Goal: Information Seeking & Learning: Learn about a topic

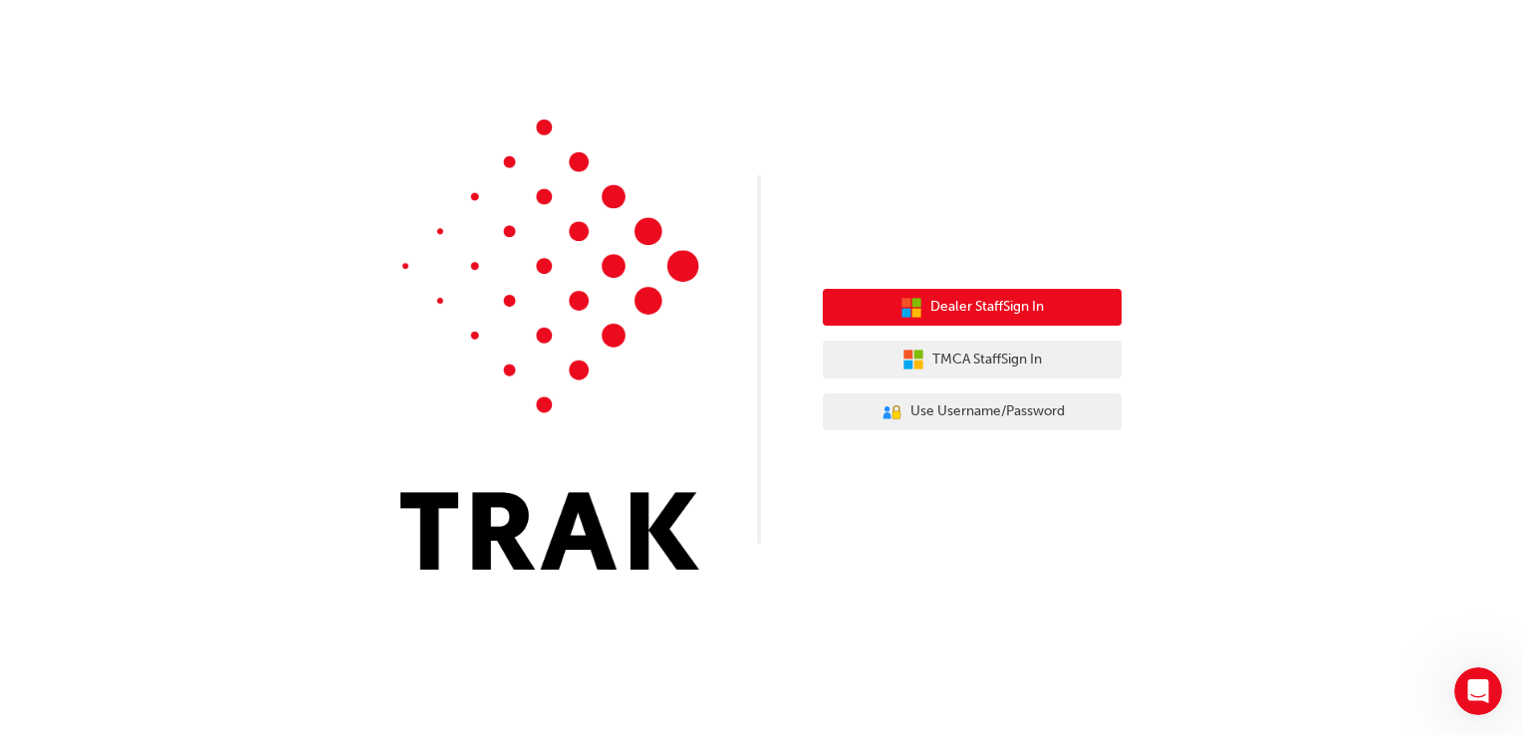
click at [1057, 301] on button "Dealer Staff Sign In" at bounding box center [972, 308] width 299 height 38
click at [904, 303] on icon "button" at bounding box center [911, 308] width 22 height 22
click at [904, 303] on icon "button" at bounding box center [905, 302] width 9 height 9
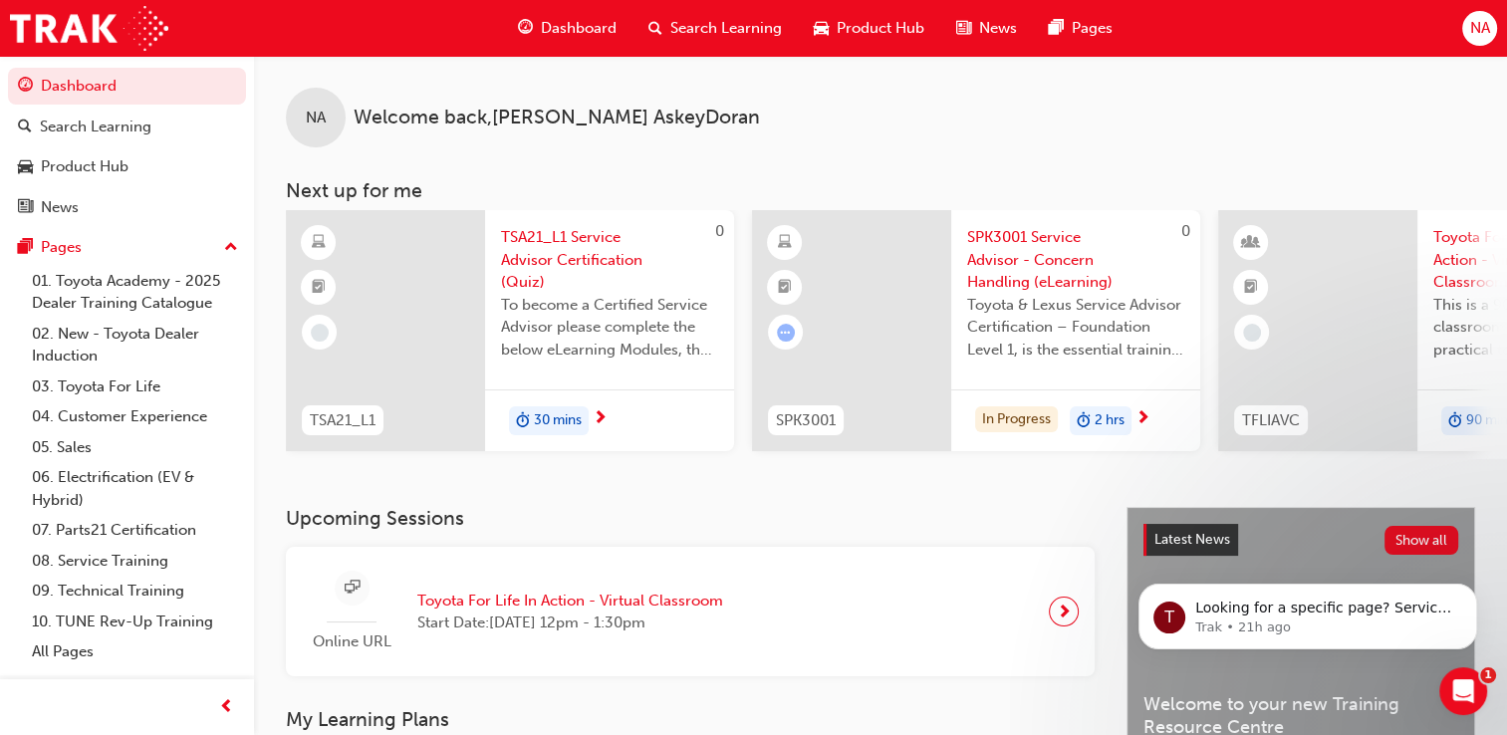
click at [715, 21] on span "Search Learning" at bounding box center [726, 28] width 112 height 23
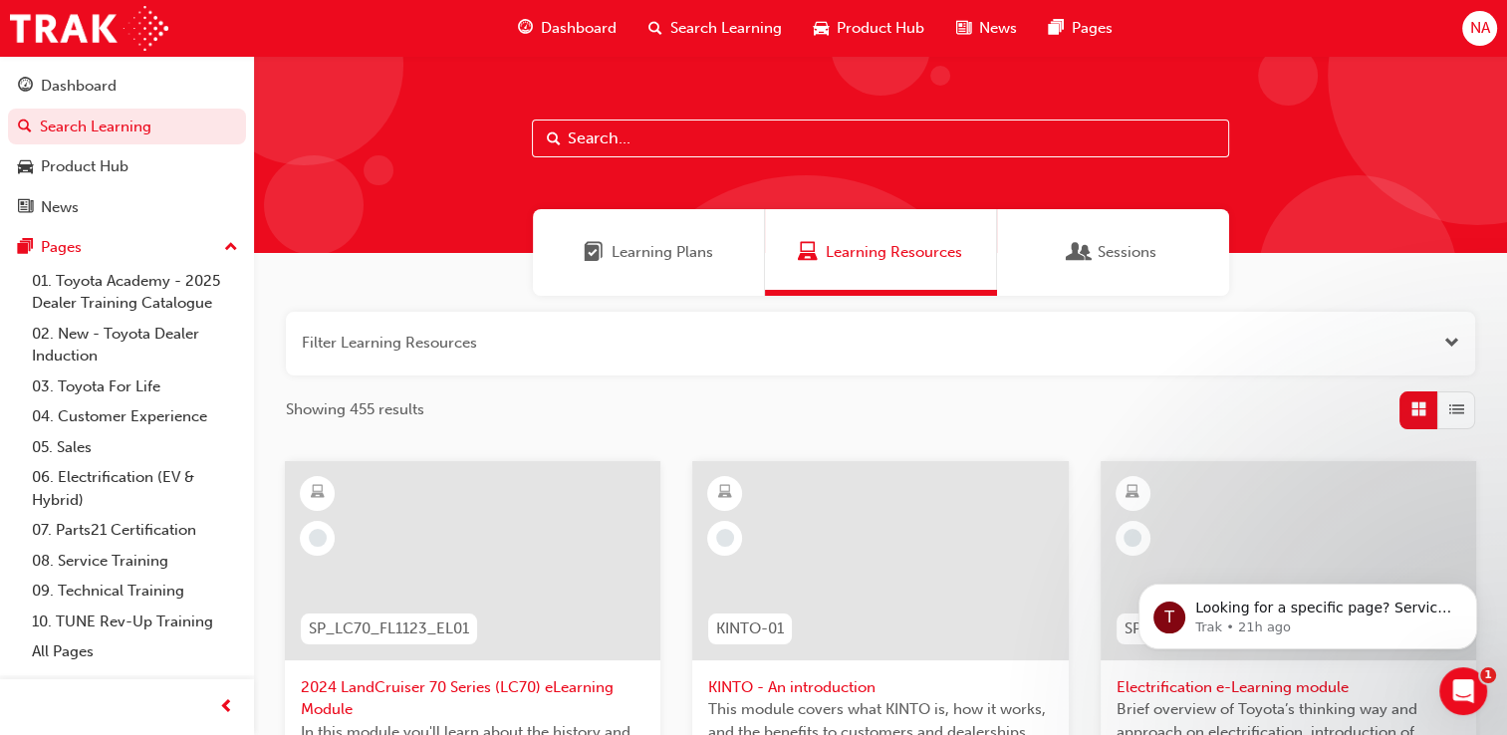
click at [721, 144] on input "text" at bounding box center [880, 139] width 697 height 38
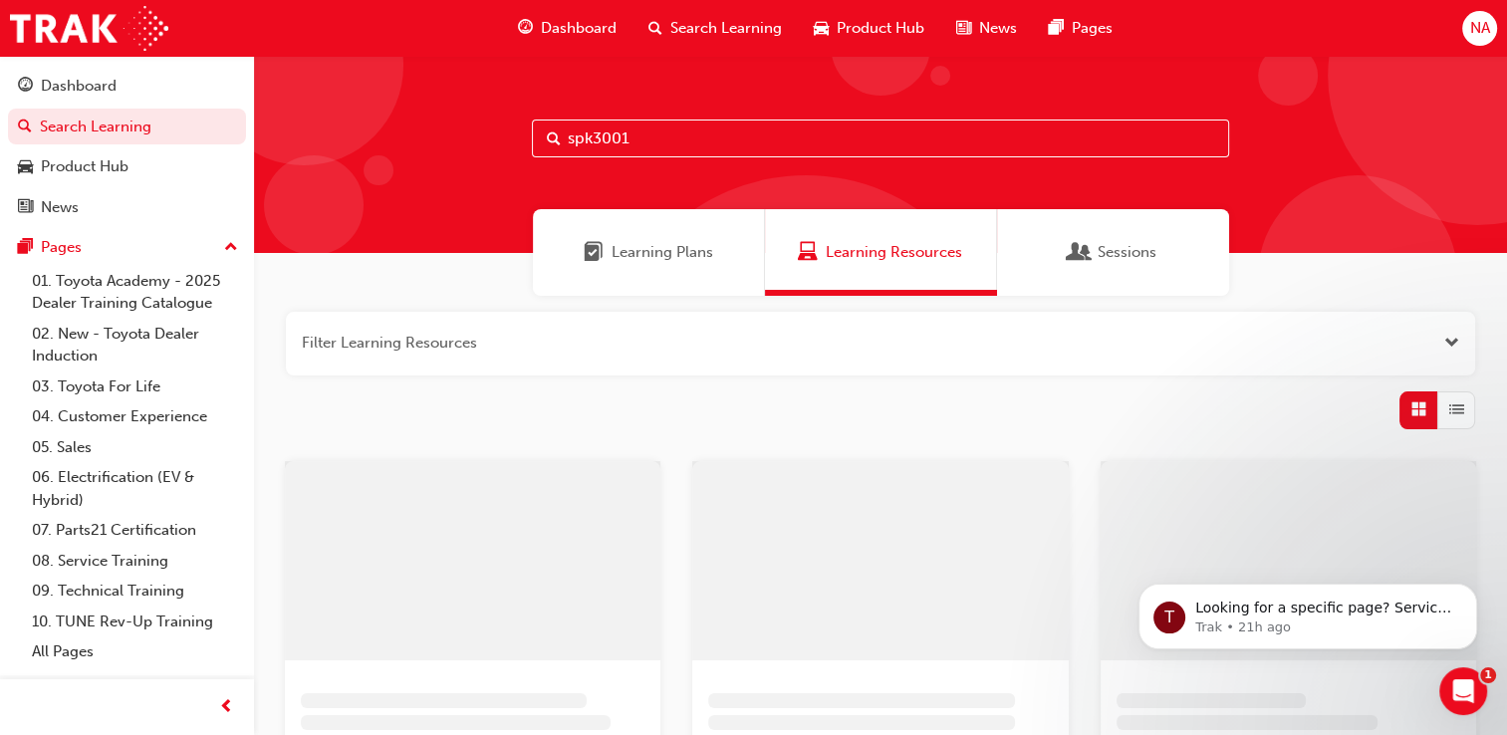
type input "spk3001"
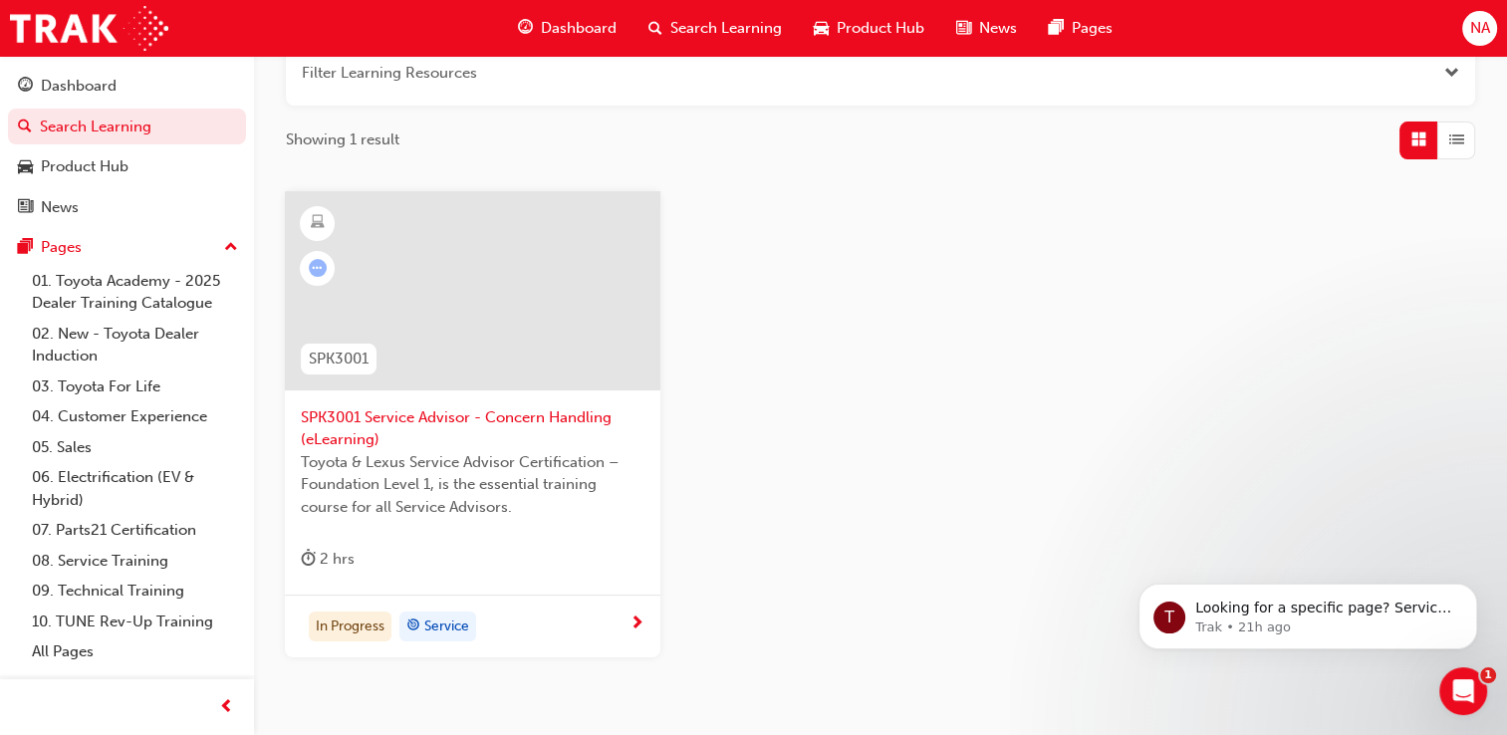
scroll to position [282, 0]
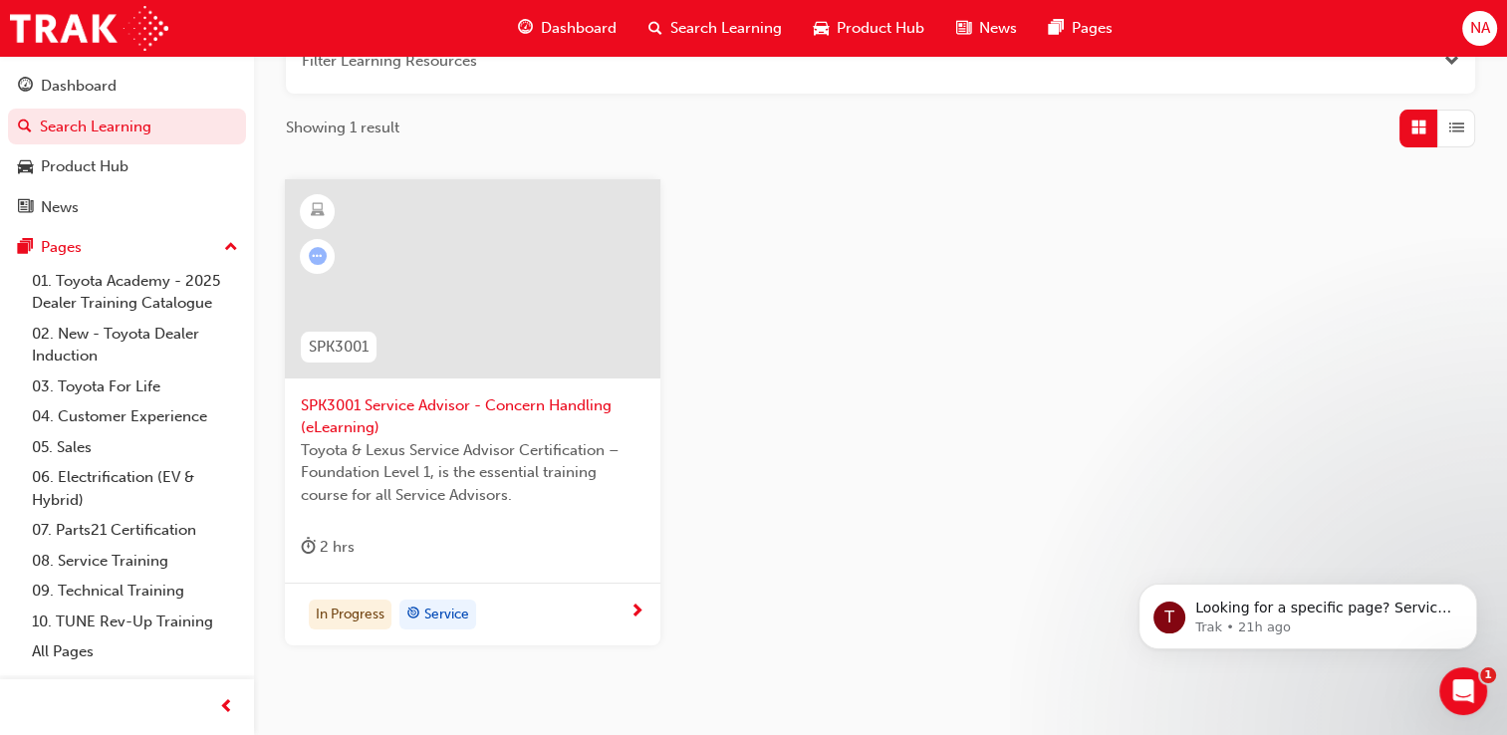
click at [590, 607] on div "In Progress Service" at bounding box center [465, 615] width 329 height 30
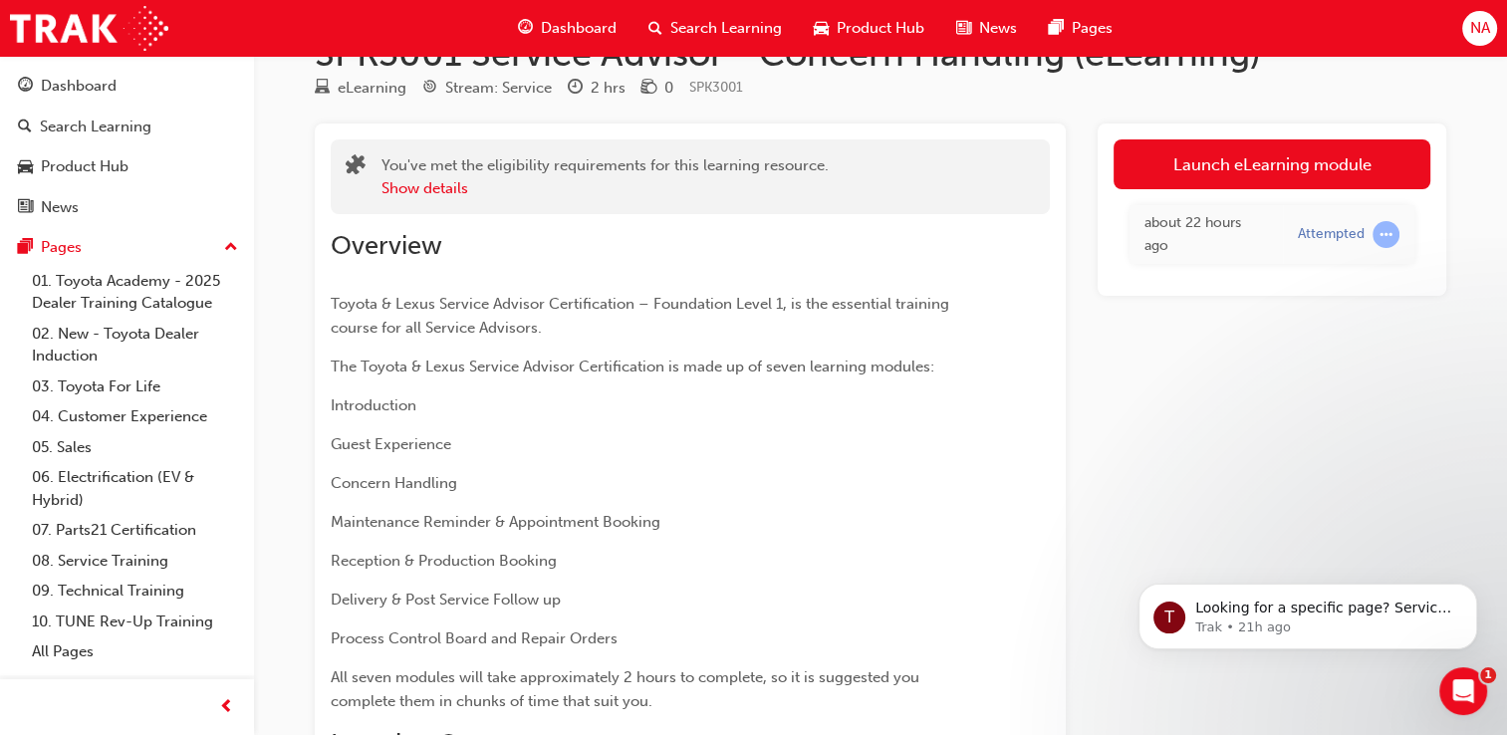
scroll to position [56, 0]
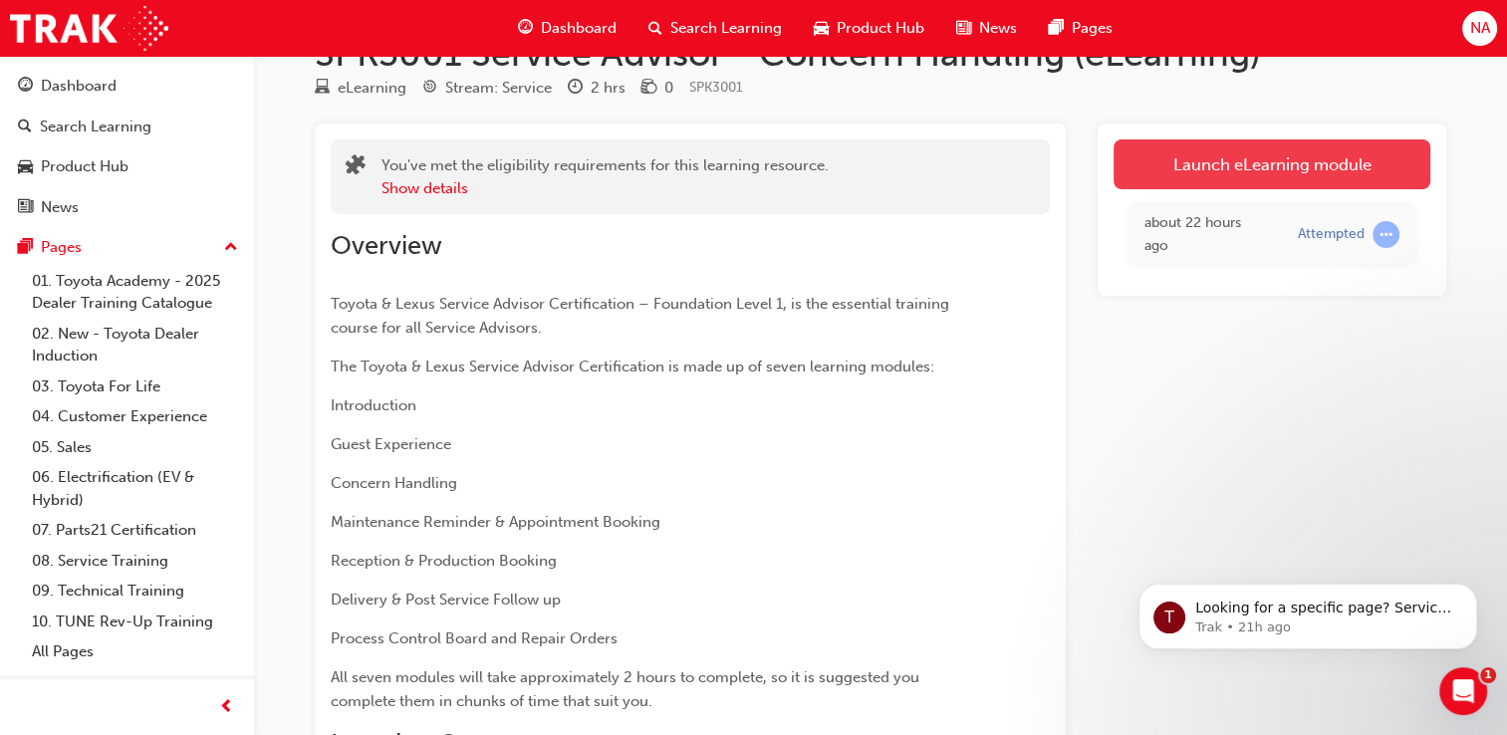
click at [1283, 156] on link "Launch eLearning module" at bounding box center [1271, 164] width 317 height 50
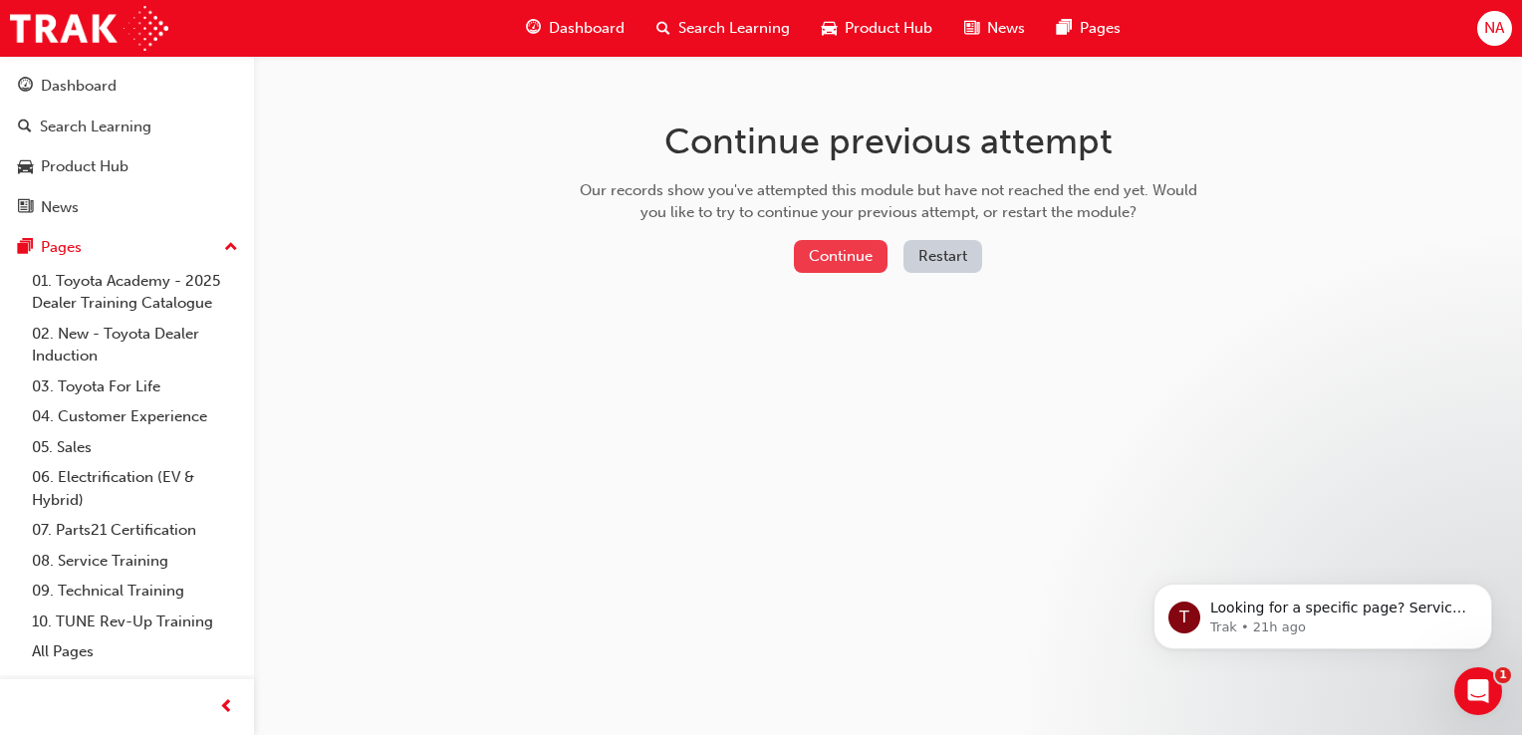
click at [869, 258] on button "Continue" at bounding box center [841, 256] width 94 height 33
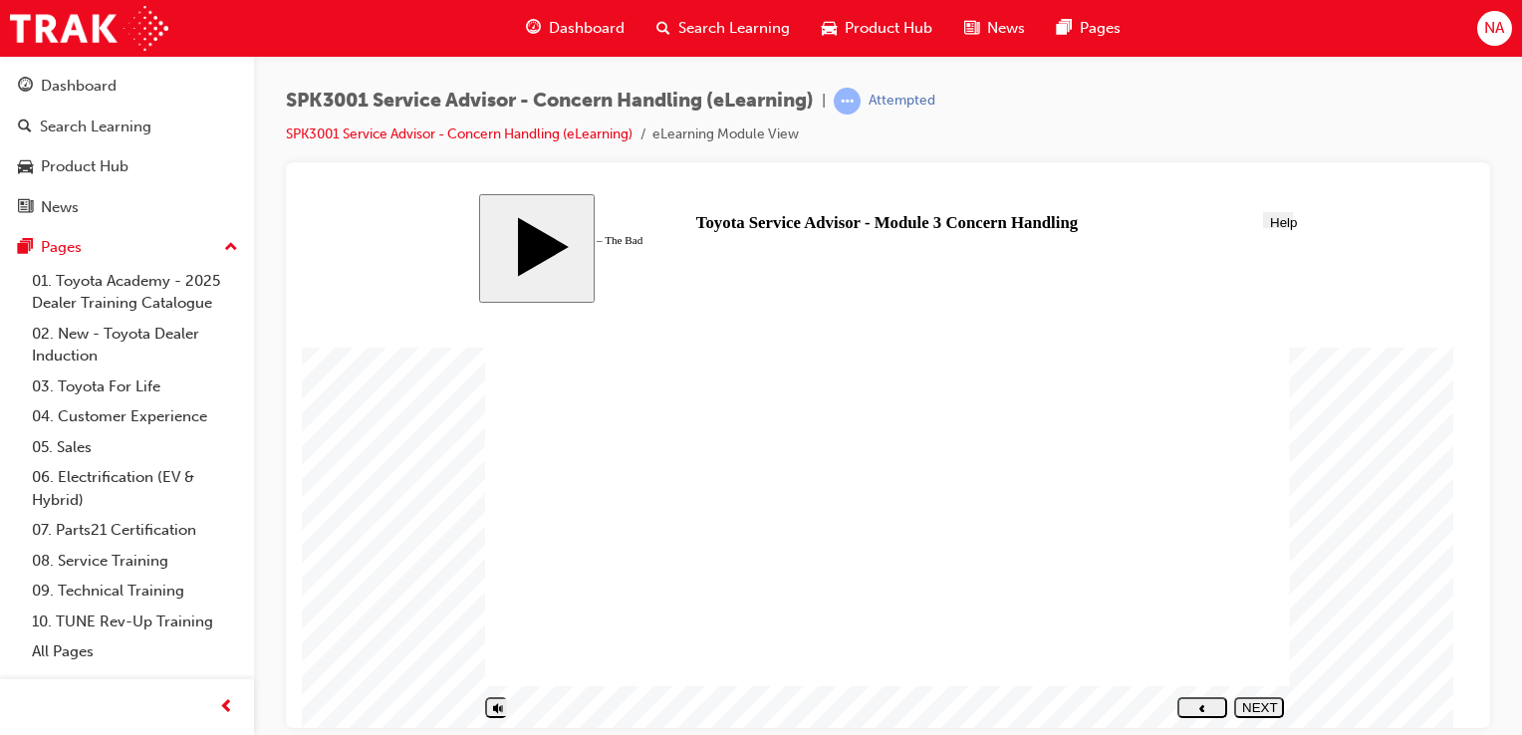
click at [1206, 700] on div "PREV" at bounding box center [1202, 714] width 34 height 30
click at [1276, 710] on div "NEXT" at bounding box center [1259, 714] width 34 height 30
click at [1251, 702] on div "NEXT" at bounding box center [1259, 714] width 34 height 30
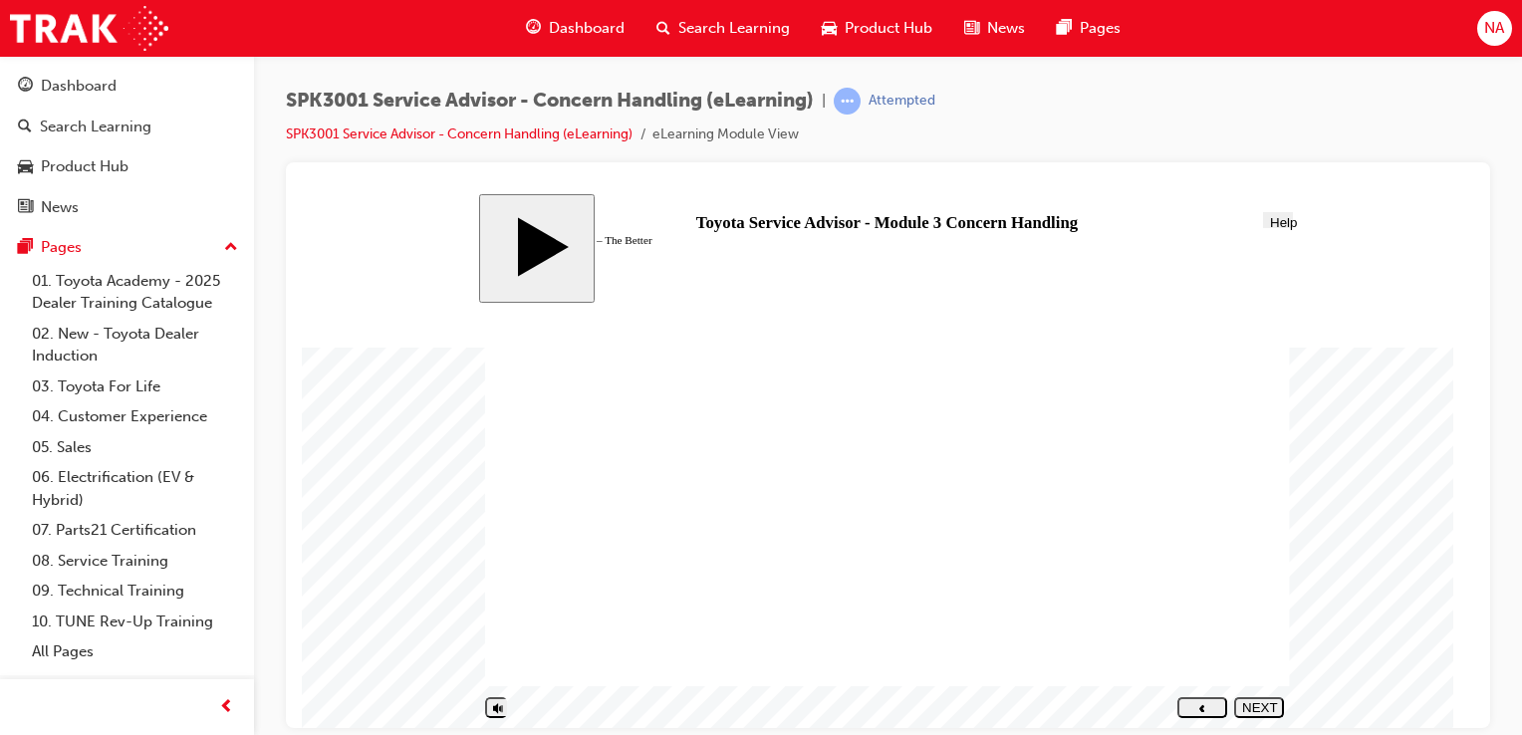
click at [1271, 715] on button "NEXT" at bounding box center [1259, 706] width 50 height 21
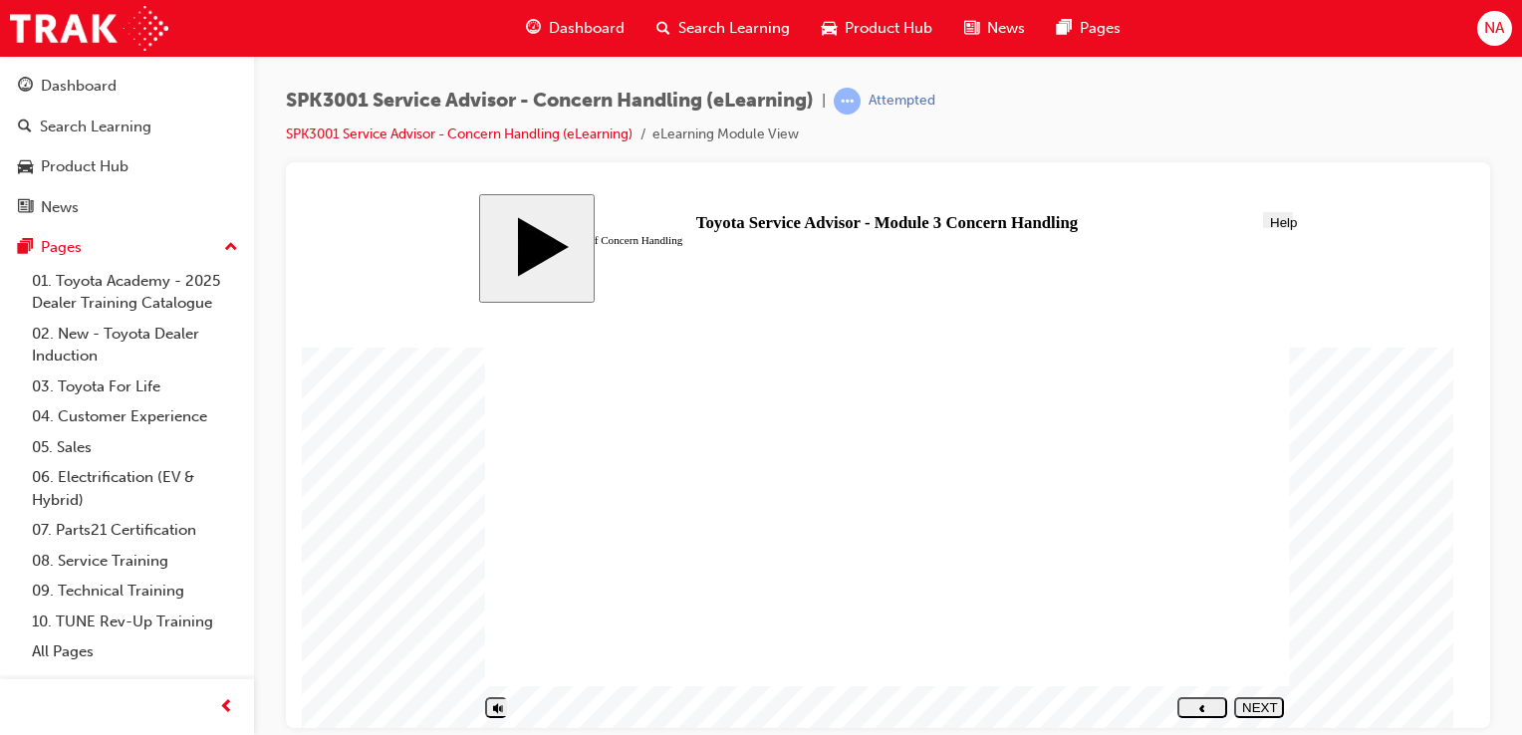
click at [1259, 711] on div "NEXT" at bounding box center [1259, 714] width 34 height 30
drag, startPoint x: 755, startPoint y: 455, endPoint x: 1133, endPoint y: 610, distance: 408.7
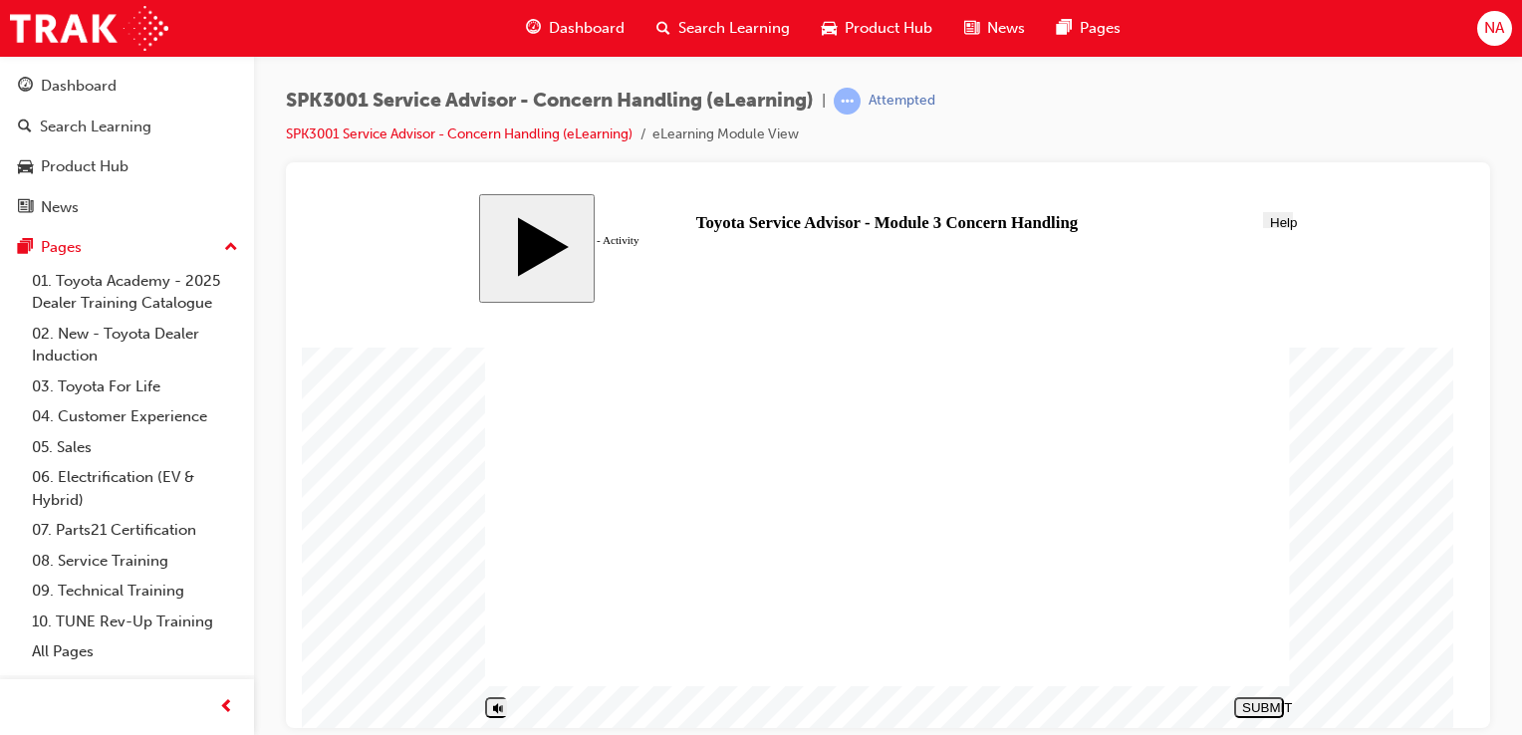
drag, startPoint x: 582, startPoint y: 559, endPoint x: 984, endPoint y: 378, distance: 440.9
drag, startPoint x: 621, startPoint y: 486, endPoint x: 1021, endPoint y: 574, distance: 408.9
drag, startPoint x: 599, startPoint y: 659, endPoint x: 985, endPoint y: 534, distance: 406.3
drag, startPoint x: 669, startPoint y: 620, endPoint x: 1076, endPoint y: 410, distance: 457.5
drag, startPoint x: 644, startPoint y: 531, endPoint x: 1053, endPoint y: 510, distance: 408.9
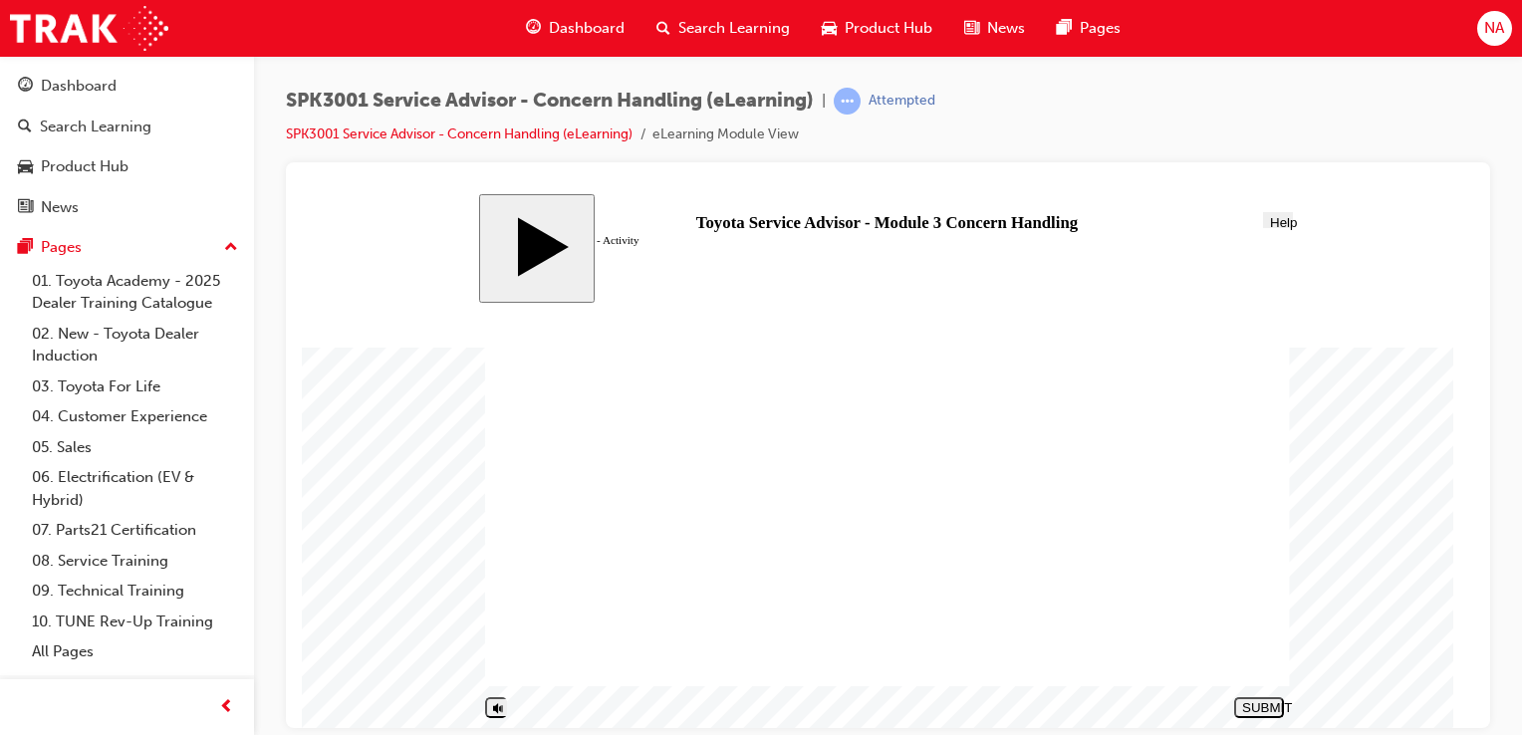
drag, startPoint x: 696, startPoint y: 586, endPoint x: 1082, endPoint y: 450, distance: 408.5
drag, startPoint x: 730, startPoint y: 586, endPoint x: 1082, endPoint y: 494, distance: 363.3
drag, startPoint x: 641, startPoint y: 530, endPoint x: 1044, endPoint y: 462, distance: 408.0
click at [1267, 705] on div "SUBMIT" at bounding box center [1259, 706] width 34 height 15
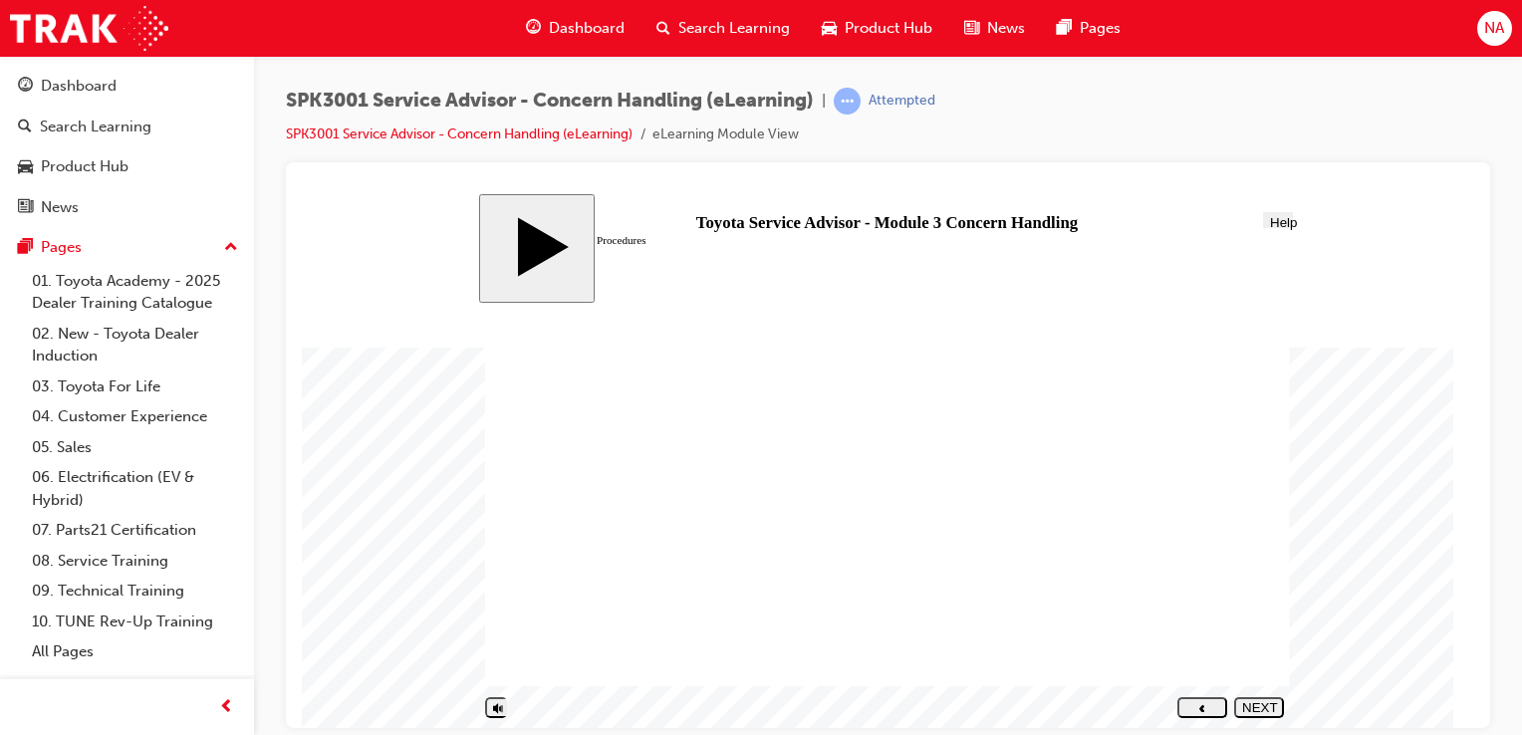
click at [1261, 719] on polygon "next" at bounding box center [1258, 722] width 5 height 7
radio input "true"
click at [1281, 699] on button "SUBMIT" at bounding box center [1259, 706] width 50 height 21
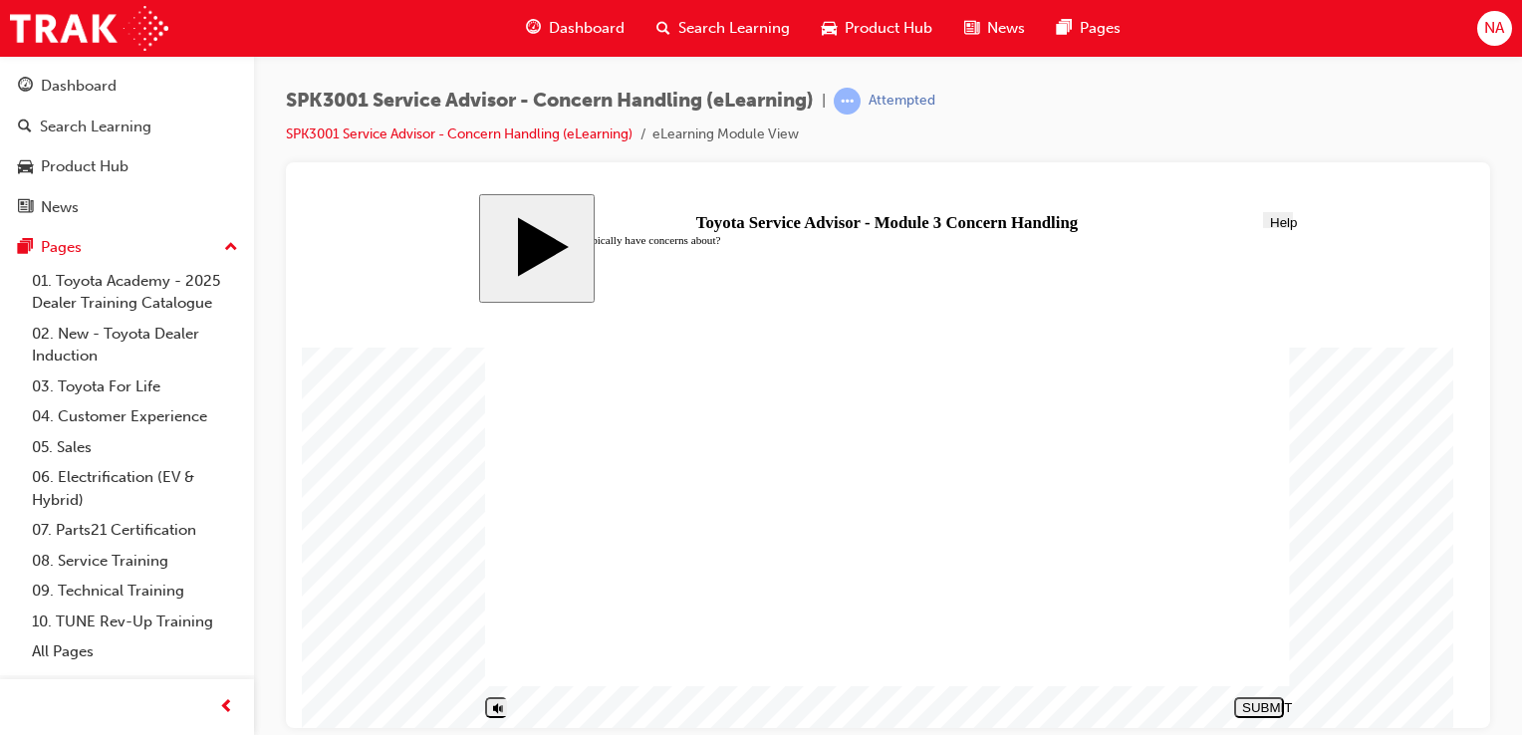
radio input "true"
click at [1271, 706] on div "SUBMIT" at bounding box center [1259, 706] width 34 height 15
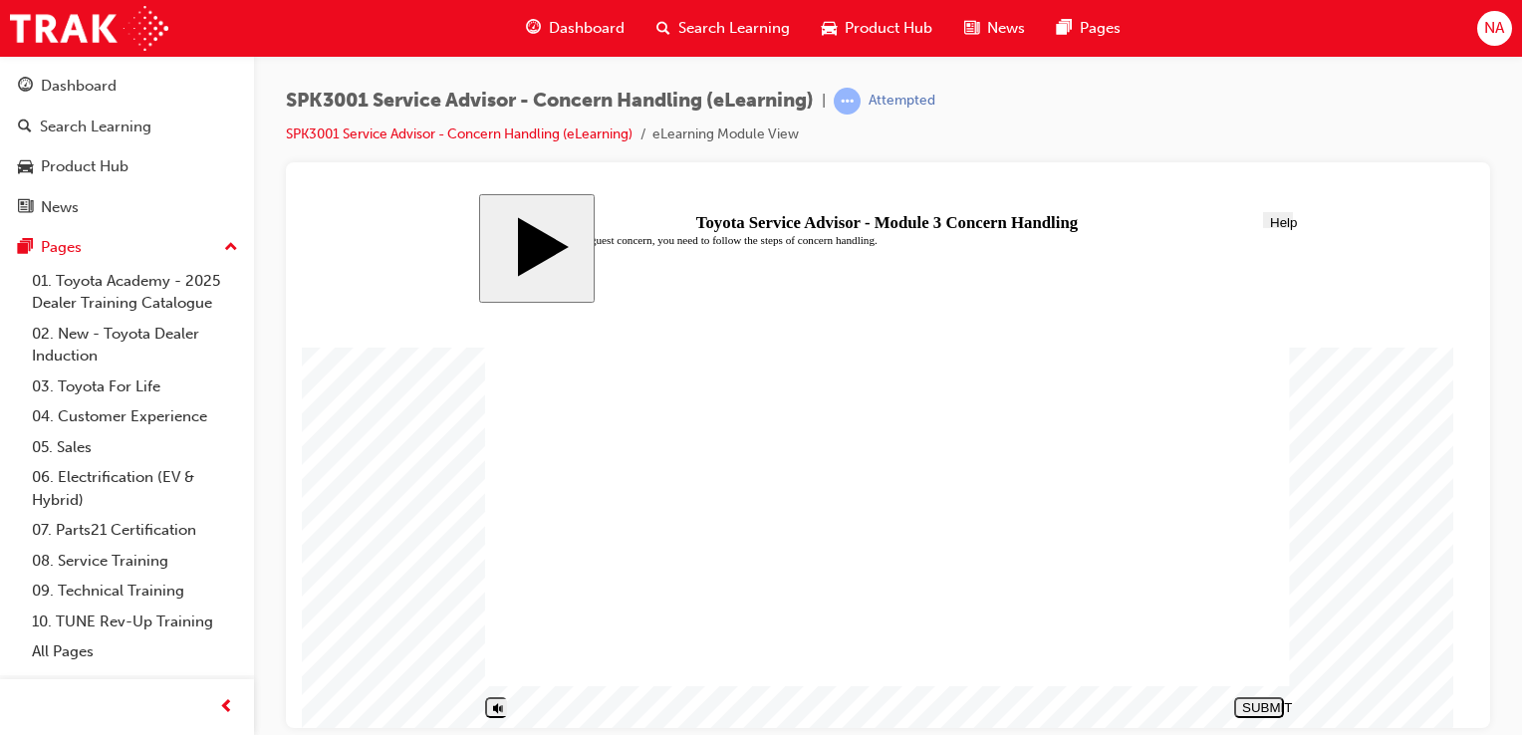
radio input "true"
click at [1259, 709] on div "SUBMIT" at bounding box center [1259, 706] width 34 height 15
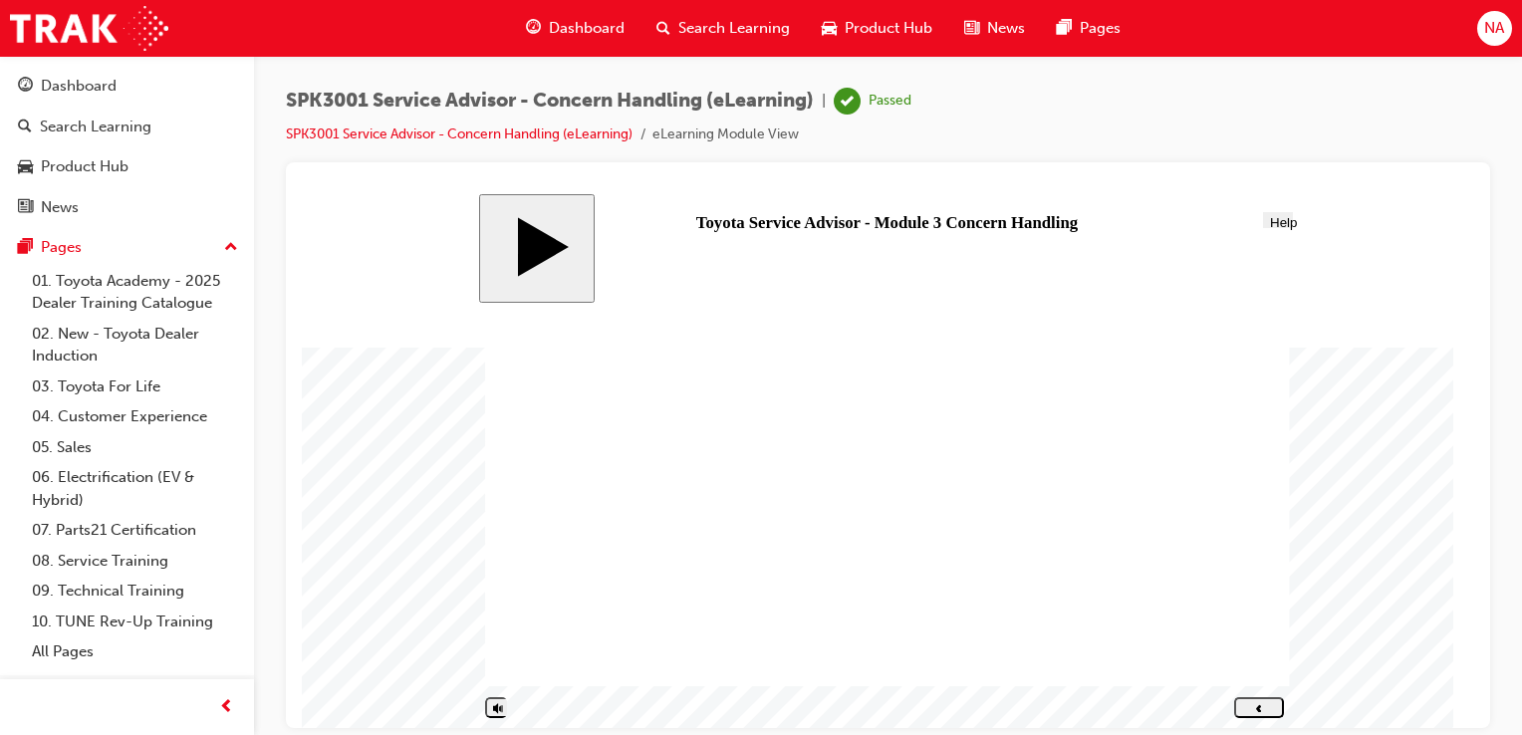
click at [501, 219] on span "Menu" at bounding box center [508, 221] width 33 height 15
click at [1265, 703] on div "NEXT" at bounding box center [1259, 714] width 34 height 30
click at [1265, 707] on div "NEXT" at bounding box center [1259, 714] width 34 height 30
click at [362, 135] on link "SPK3001 Service Advisor - Concern Handling (eLearning)" at bounding box center [459, 133] width 347 height 17
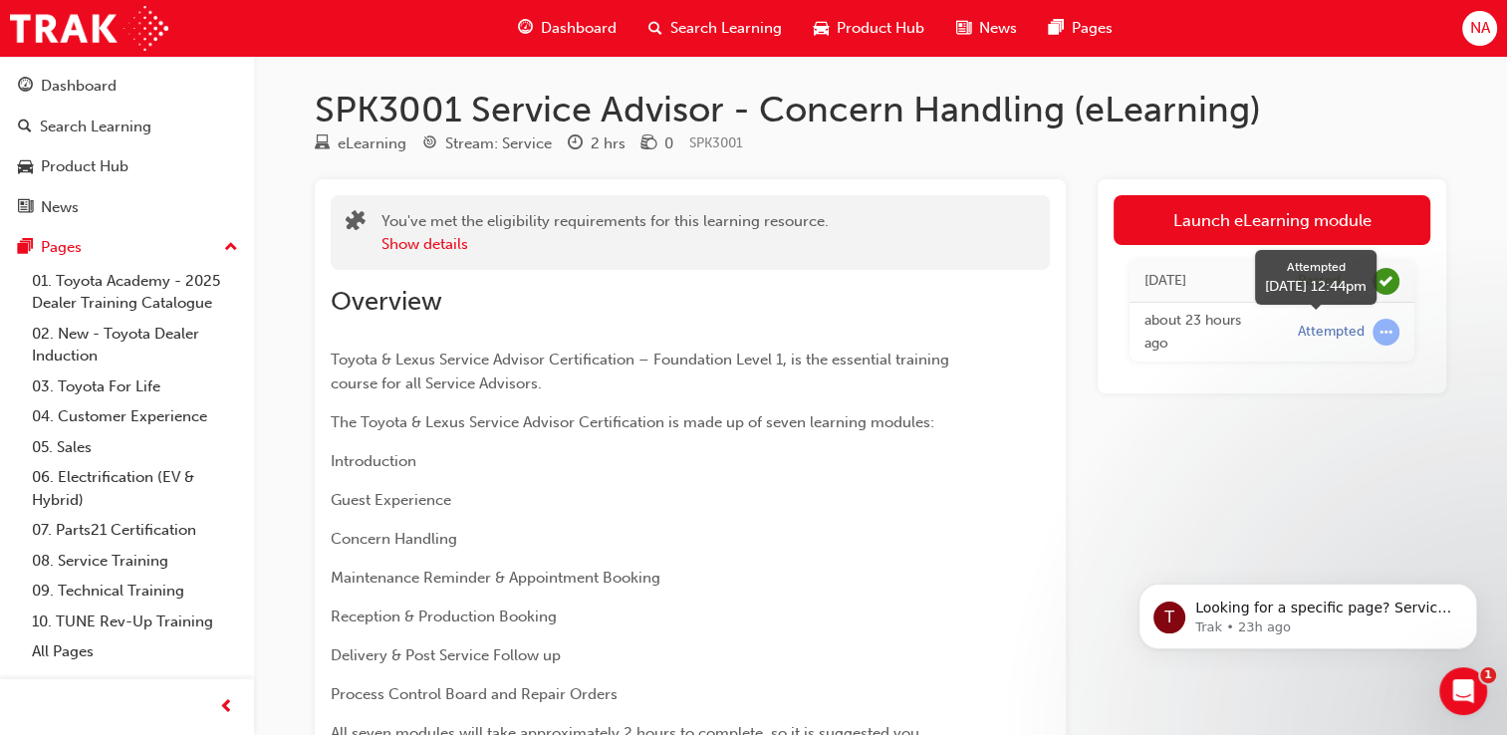
click at [1384, 343] on span "learningRecordVerb_ATTEMPT-icon" at bounding box center [1385, 332] width 27 height 27
click at [1242, 327] on div "about 23 hours ago" at bounding box center [1205, 332] width 123 height 45
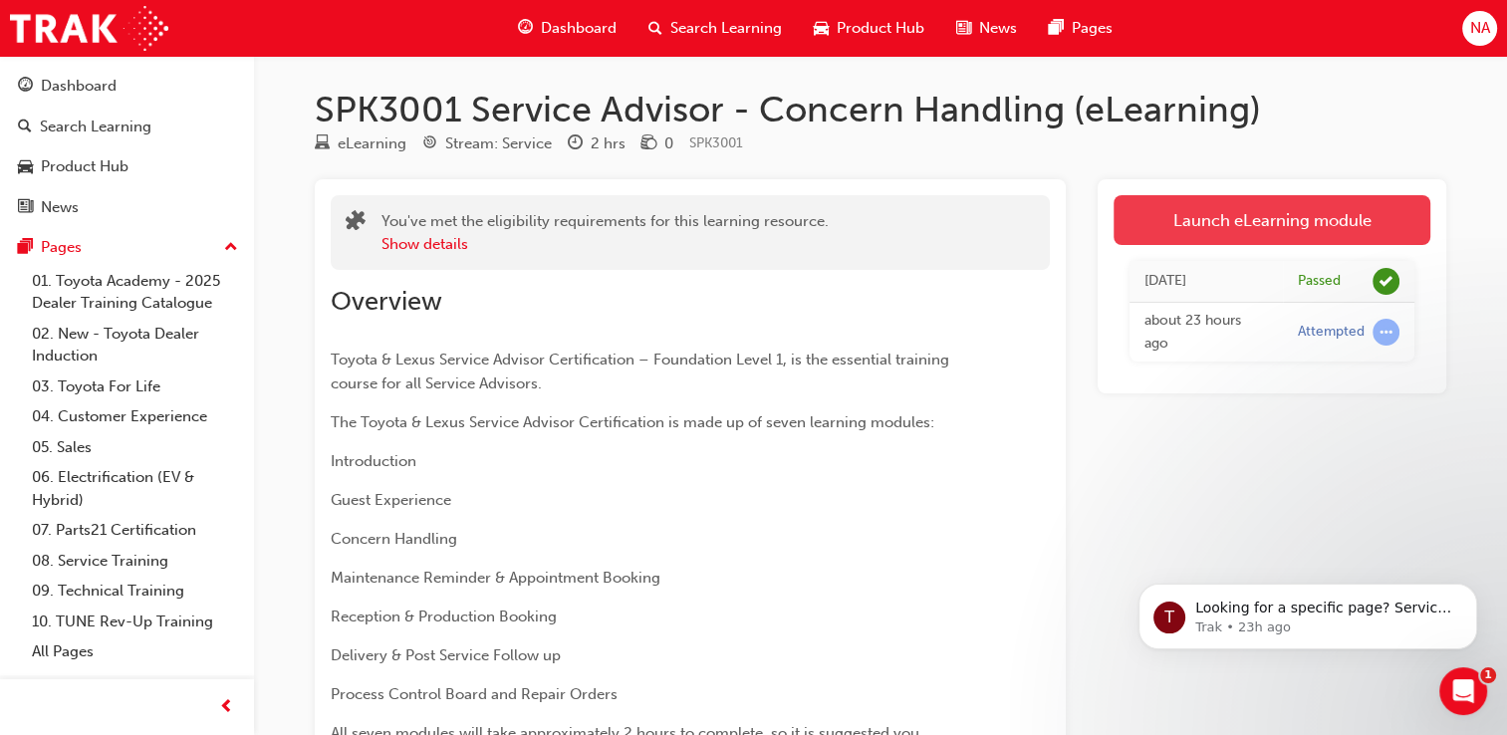
click at [1240, 225] on link "Launch eLearning module" at bounding box center [1271, 220] width 317 height 50
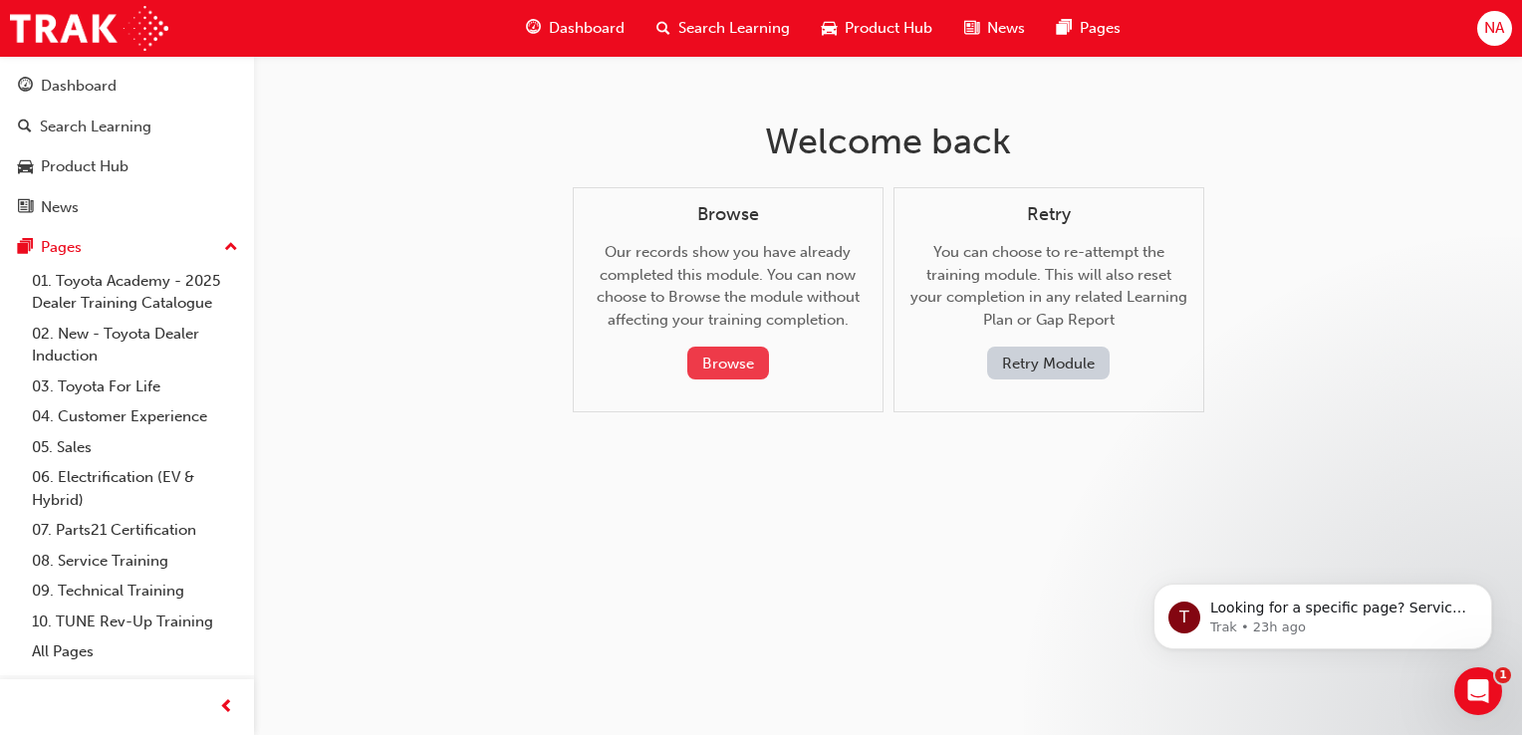
click at [755, 358] on button "Browse" at bounding box center [728, 363] width 82 height 33
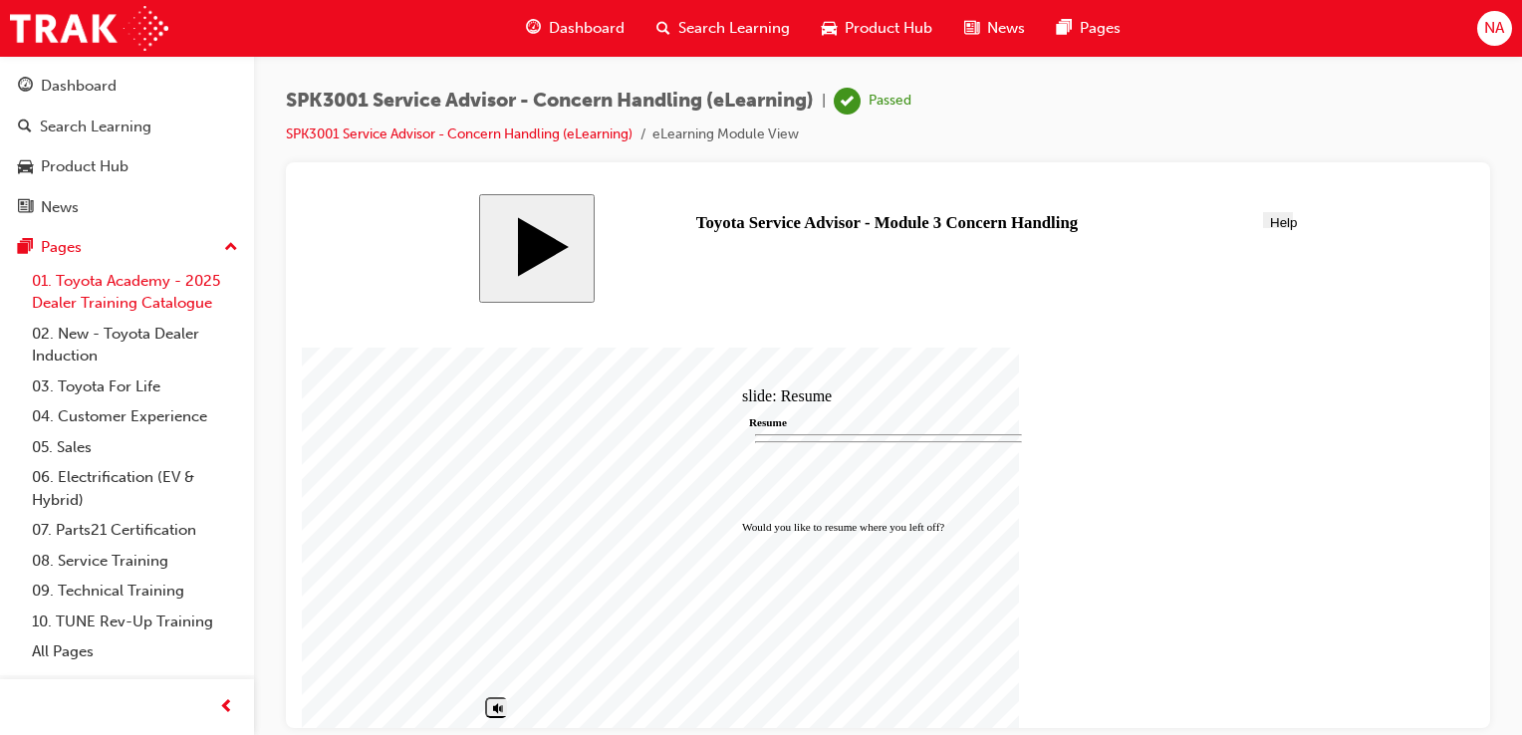
click at [139, 301] on link "01. Toyota Academy - 2025 Dealer Training Catalogue" at bounding box center [135, 292] width 222 height 53
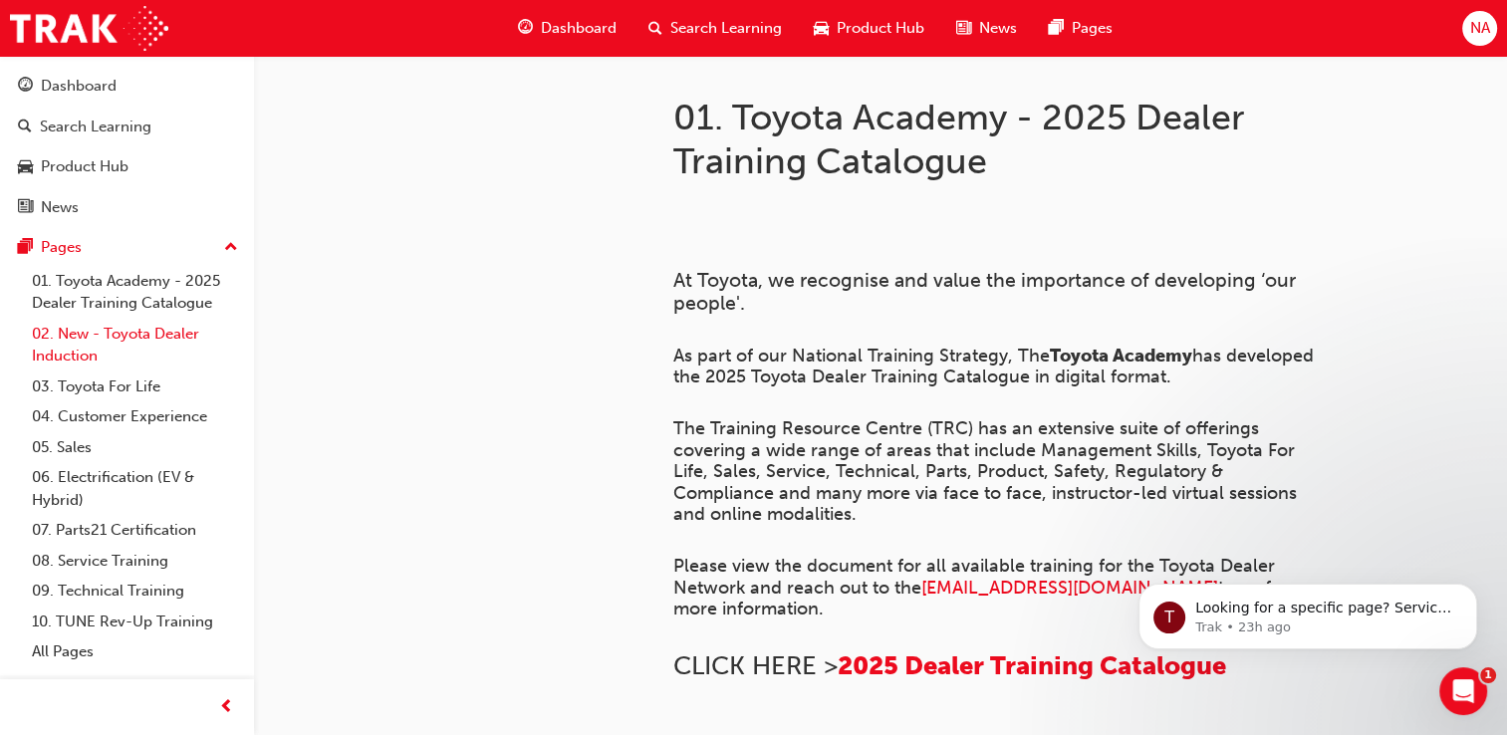
click at [159, 351] on link "02. New - Toyota Dealer Induction" at bounding box center [135, 345] width 222 height 53
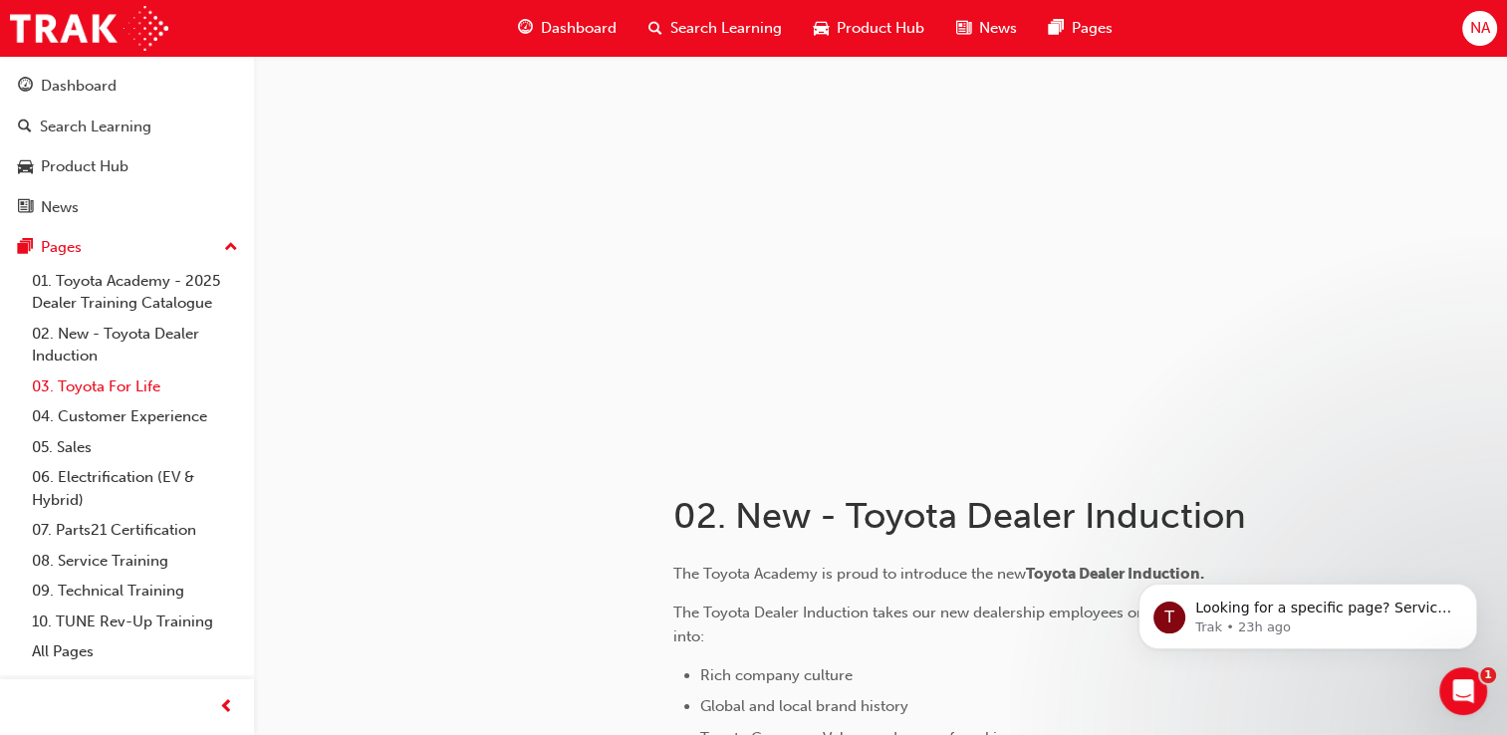
click at [127, 394] on link "03. Toyota For Life" at bounding box center [135, 386] width 222 height 31
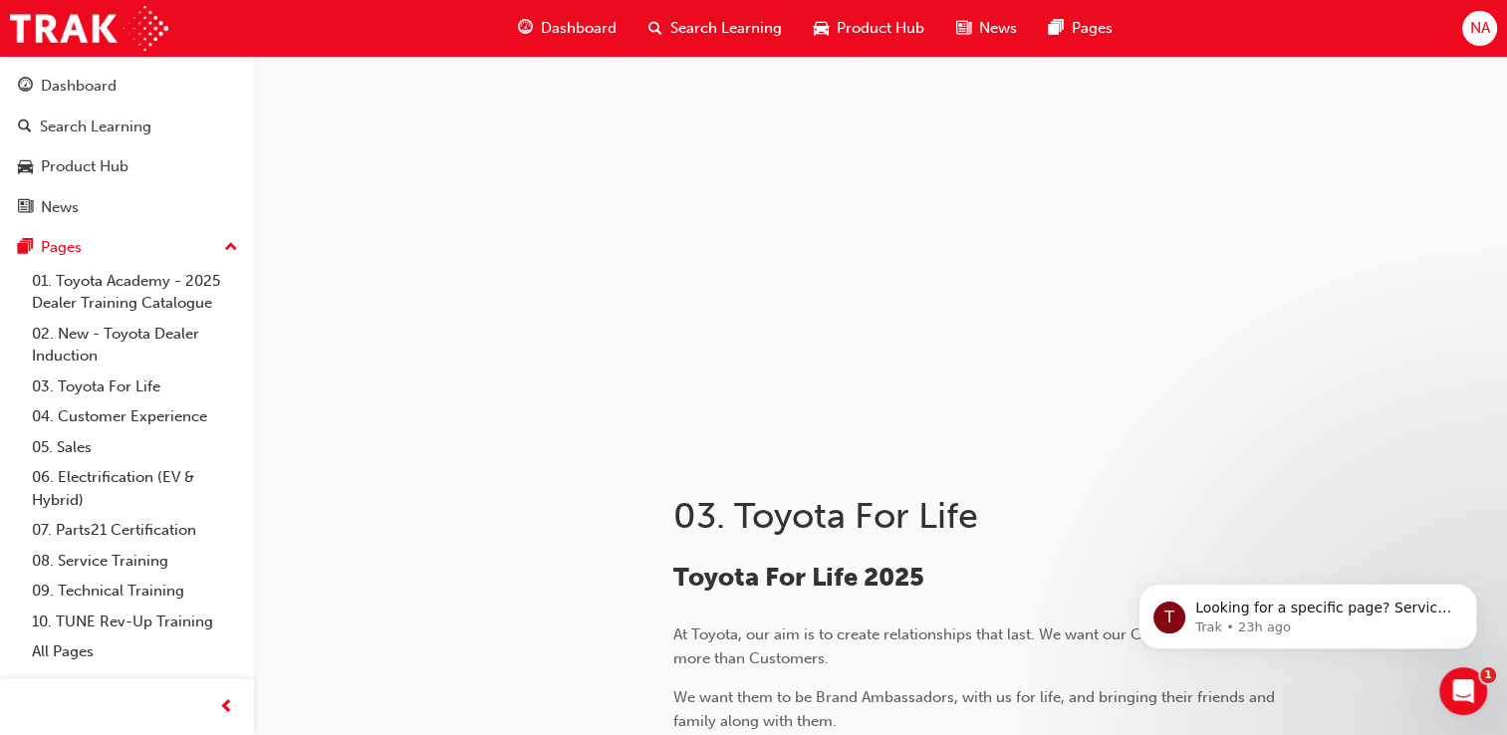
click at [699, 26] on span "Search Learning" at bounding box center [726, 28] width 112 height 23
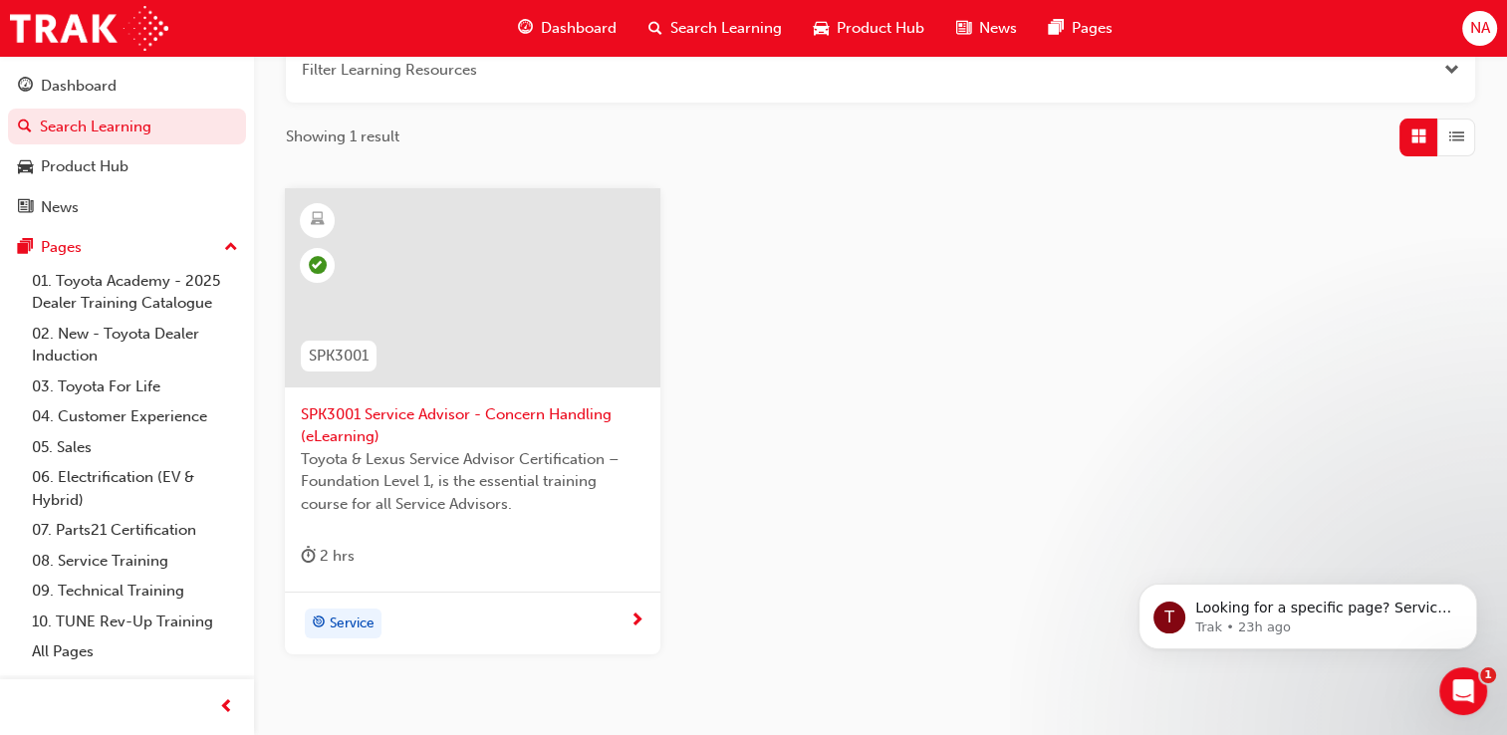
scroll to position [271, 0]
click at [641, 617] on span "next-icon" at bounding box center [636, 623] width 15 height 18
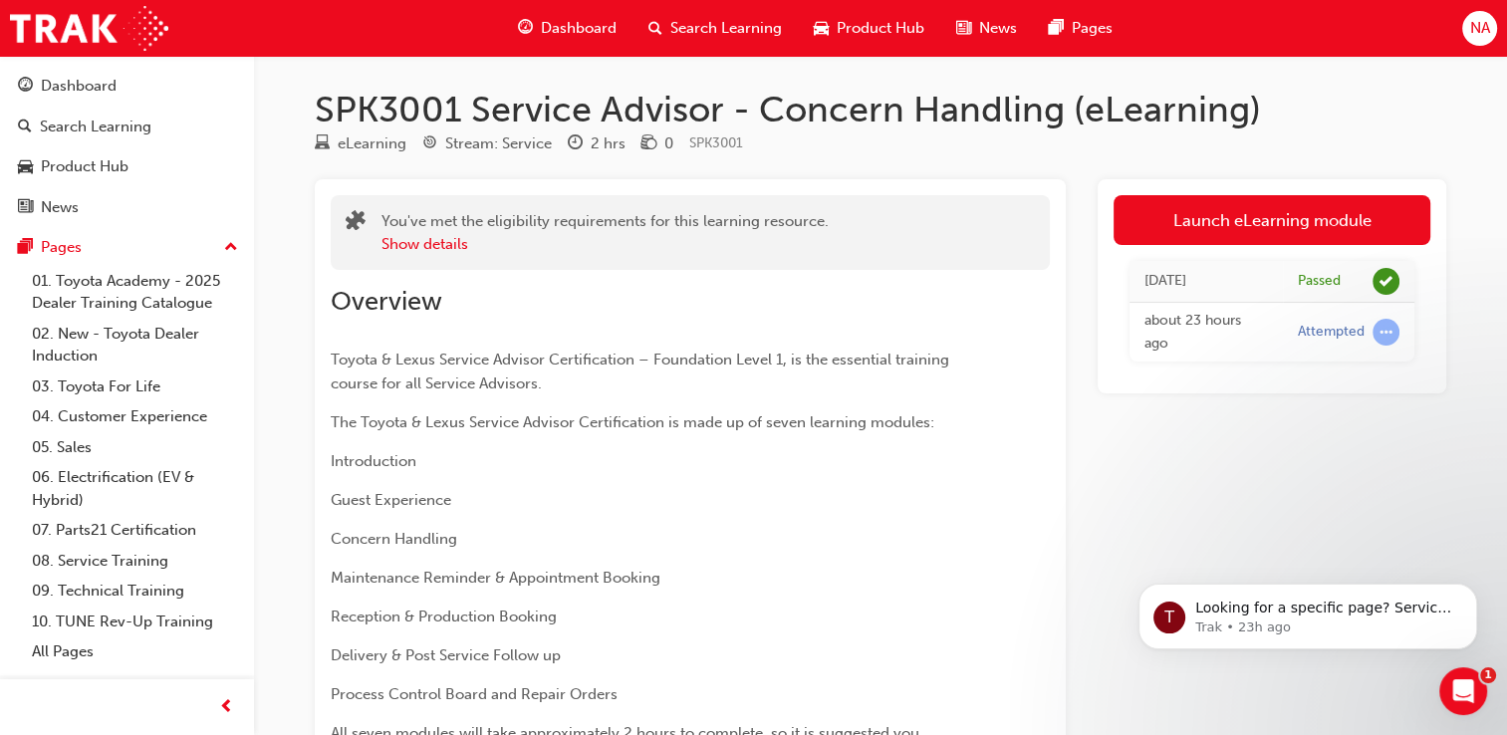
click at [720, 31] on span "Search Learning" at bounding box center [726, 28] width 112 height 23
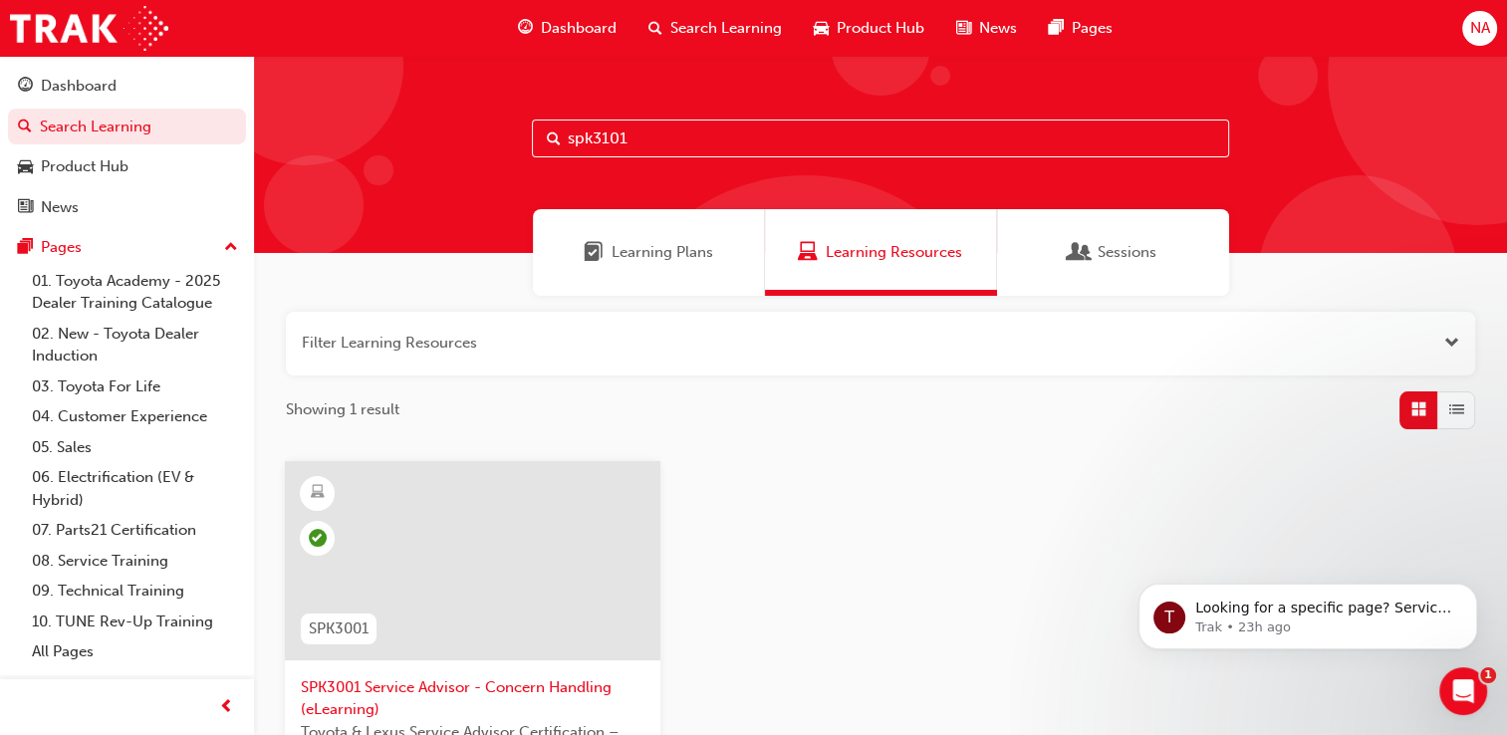
type input "spk3101"
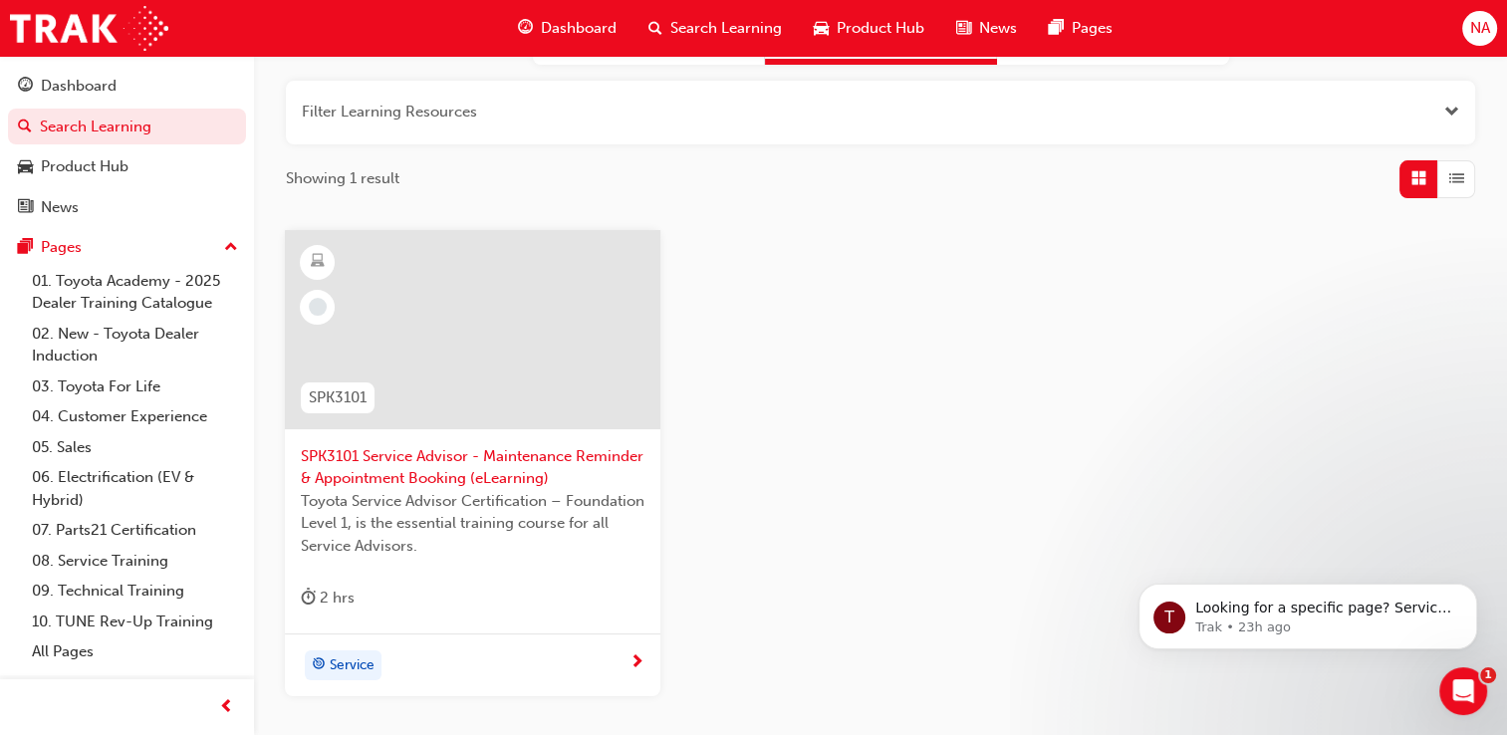
click at [539, 577] on div "SPK3101 Service Advisor - Maintenance Reminder & Appointment Booking (eLearning…" at bounding box center [472, 432] width 375 height 404
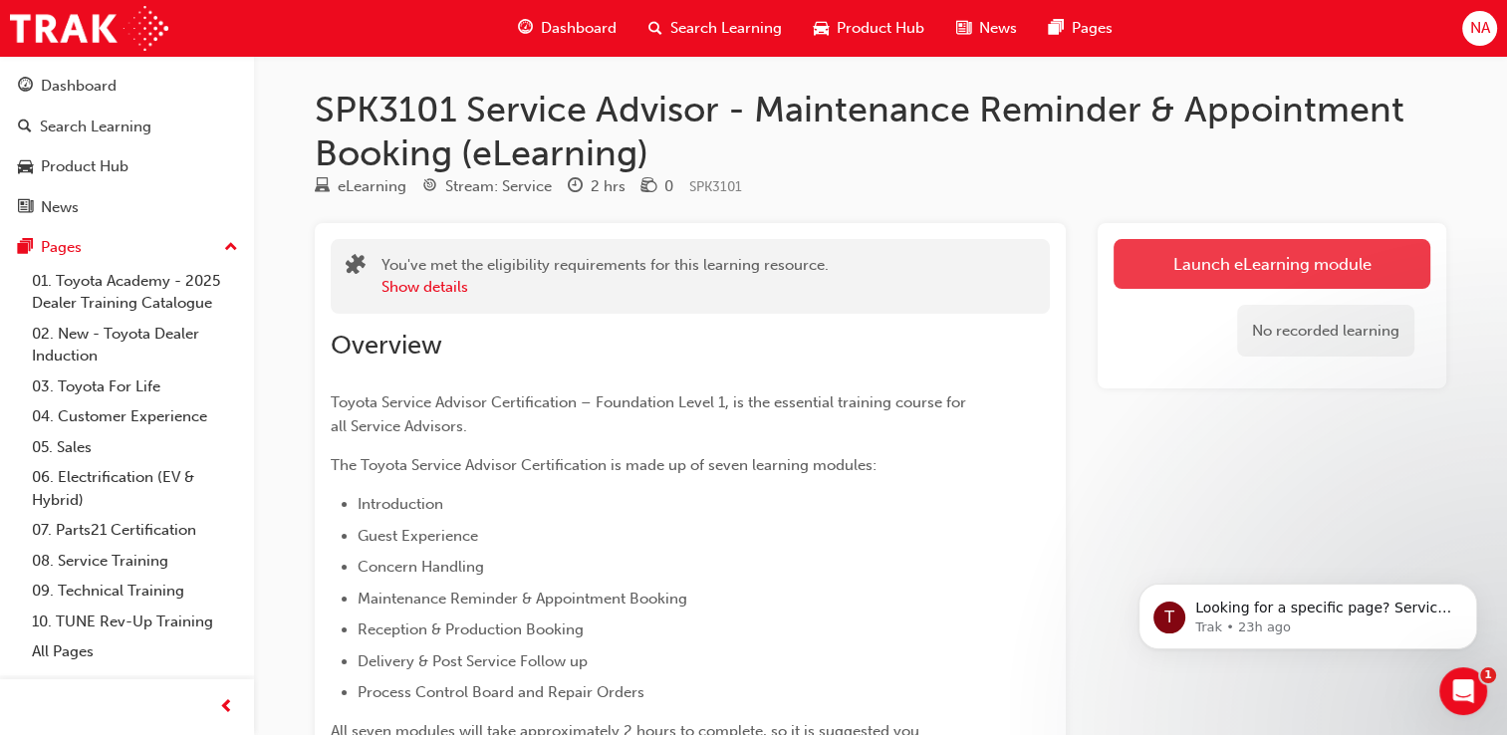
click at [1299, 251] on link "Launch eLearning module" at bounding box center [1271, 264] width 317 height 50
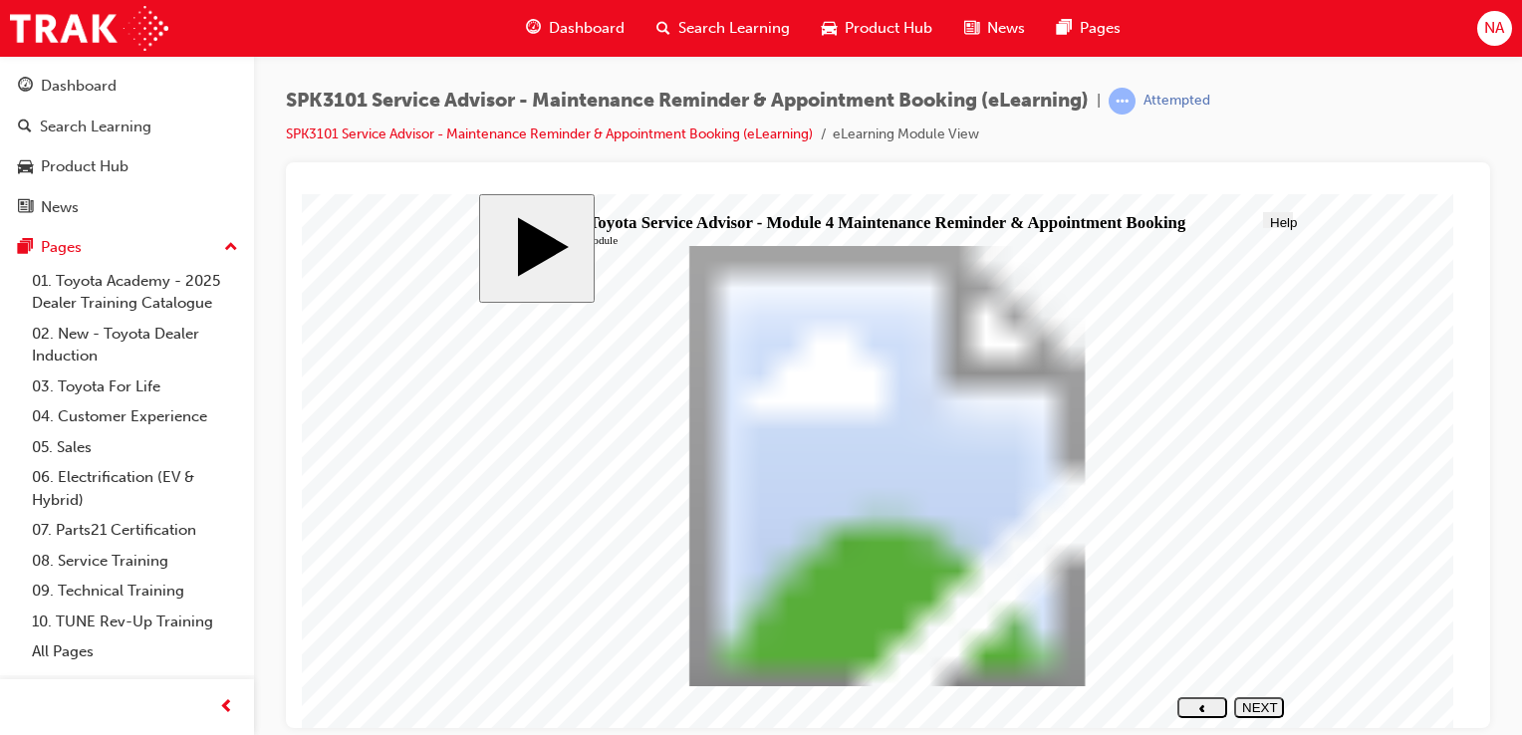
click at [1252, 706] on div "NEXT" at bounding box center [1259, 714] width 34 height 30
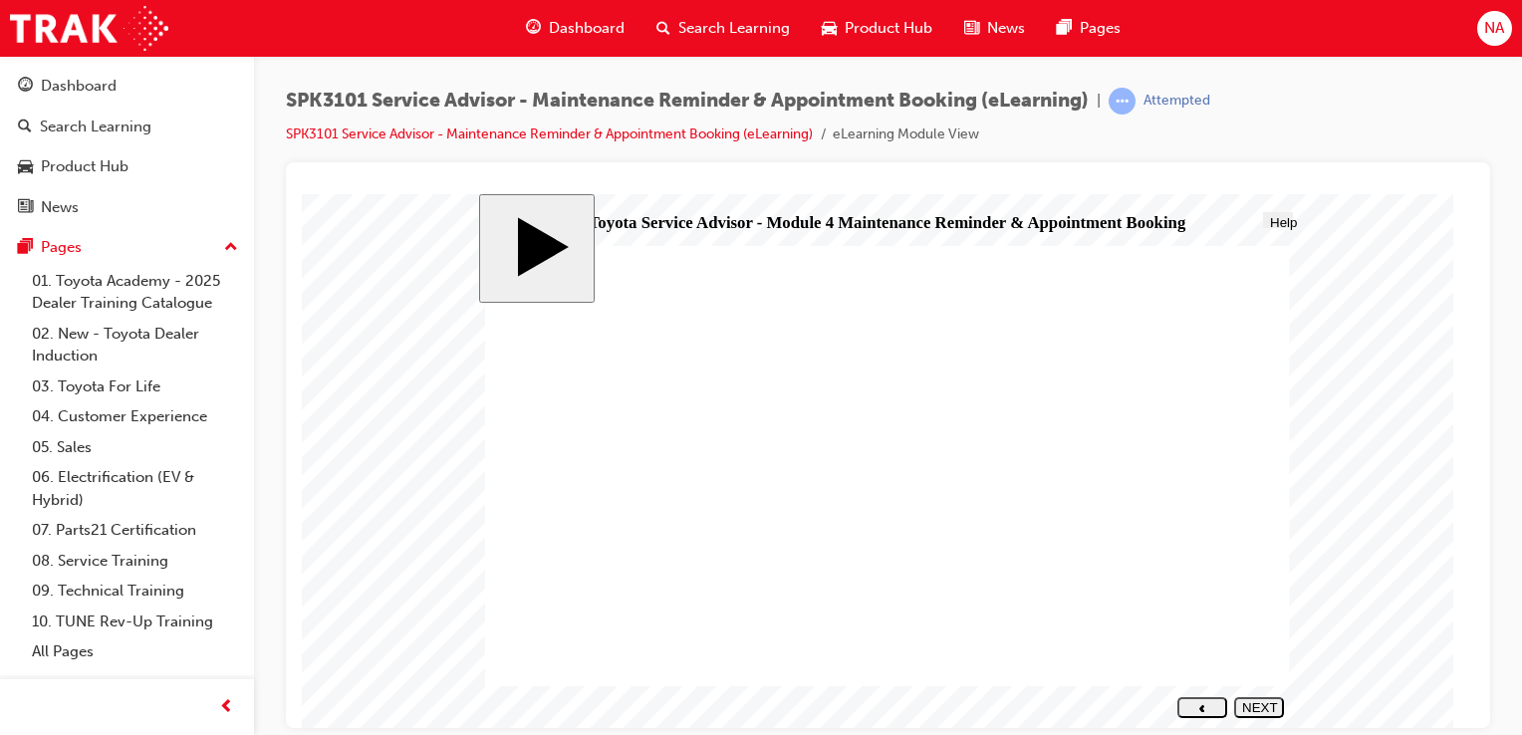
click at [1256, 706] on div "NEXT" at bounding box center [1259, 714] width 34 height 30
click at [1267, 703] on div "NEXT" at bounding box center [1259, 714] width 34 height 30
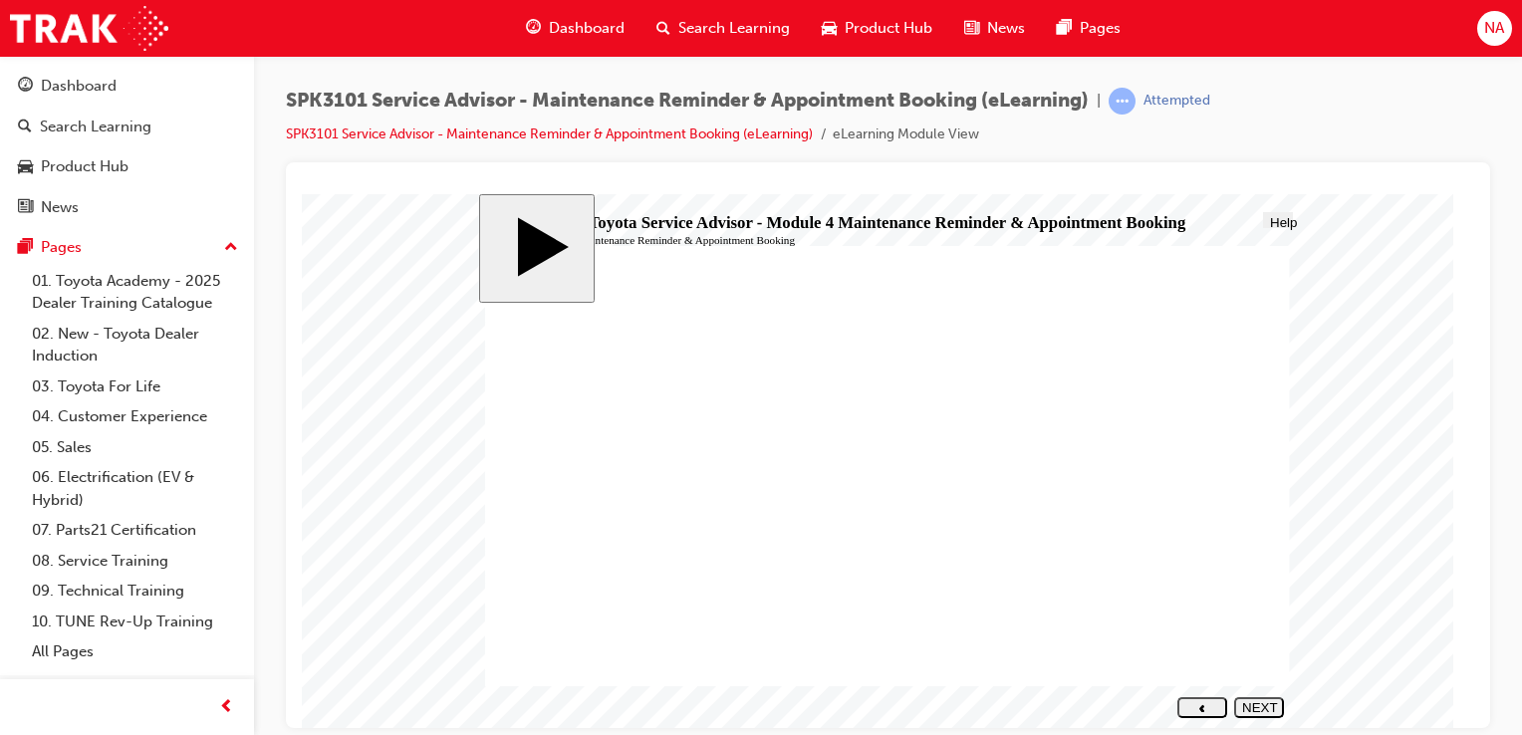
click at [1273, 717] on nav "SUBMIT NEXT PREV" at bounding box center [1226, 706] width 113 height 32
click at [1260, 694] on nav "SUBMIT NEXT PREV" at bounding box center [1226, 706] width 113 height 32
click at [1262, 718] on icon "next" at bounding box center [1259, 722] width 6 height 8
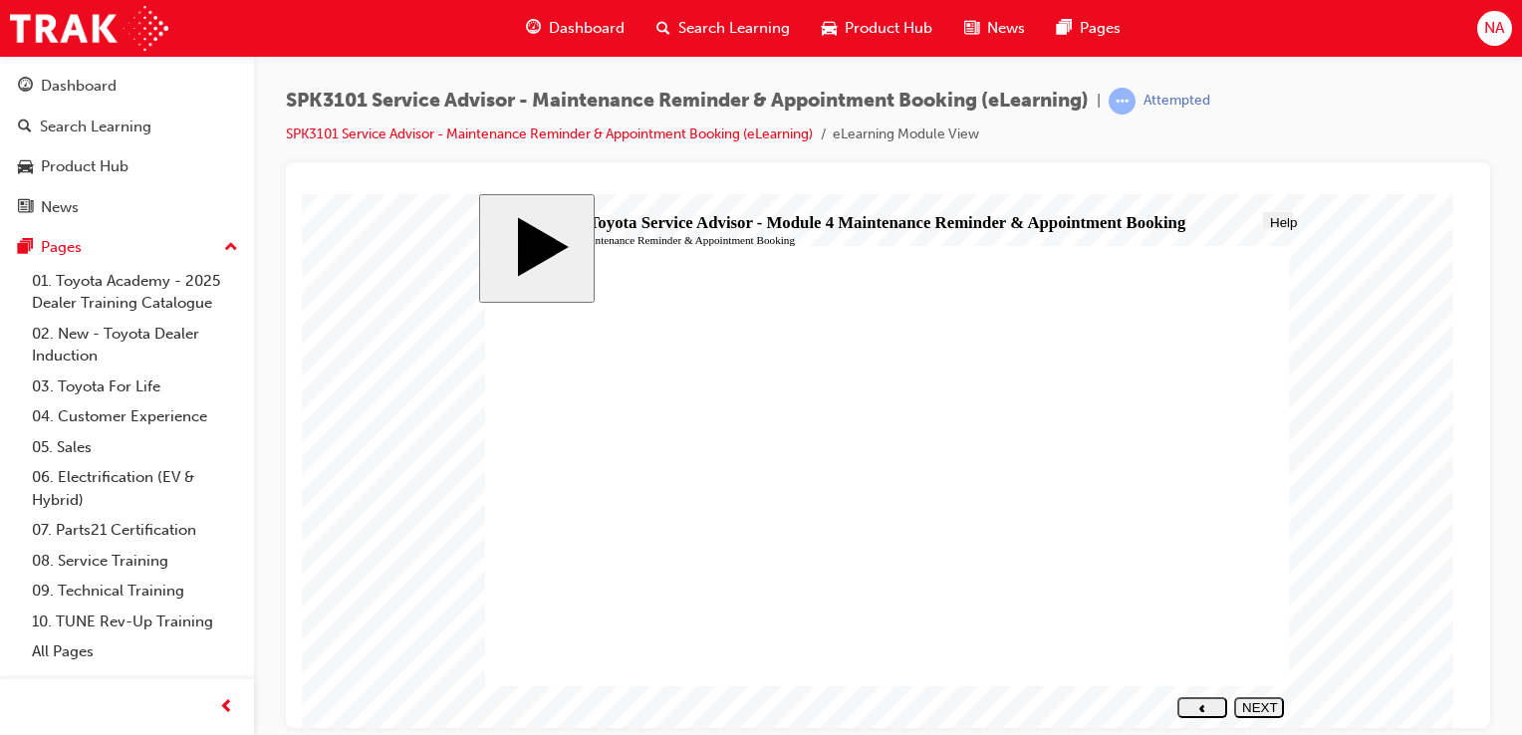
drag, startPoint x: 1066, startPoint y: 351, endPoint x: 1076, endPoint y: 461, distance: 111.0
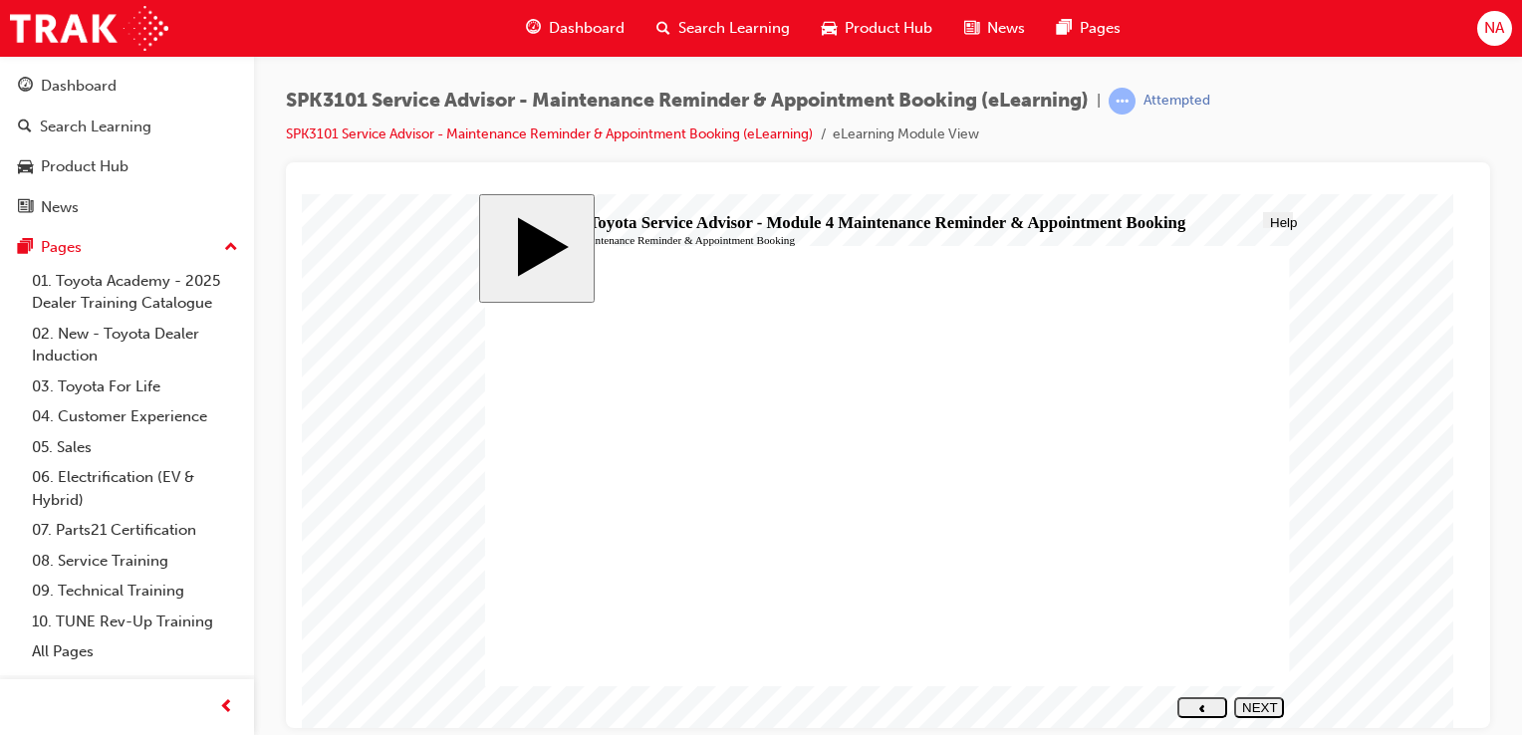
click at [1267, 713] on button "NEXT" at bounding box center [1259, 706] width 50 height 21
click at [1260, 700] on div "NEXT" at bounding box center [1259, 714] width 34 height 30
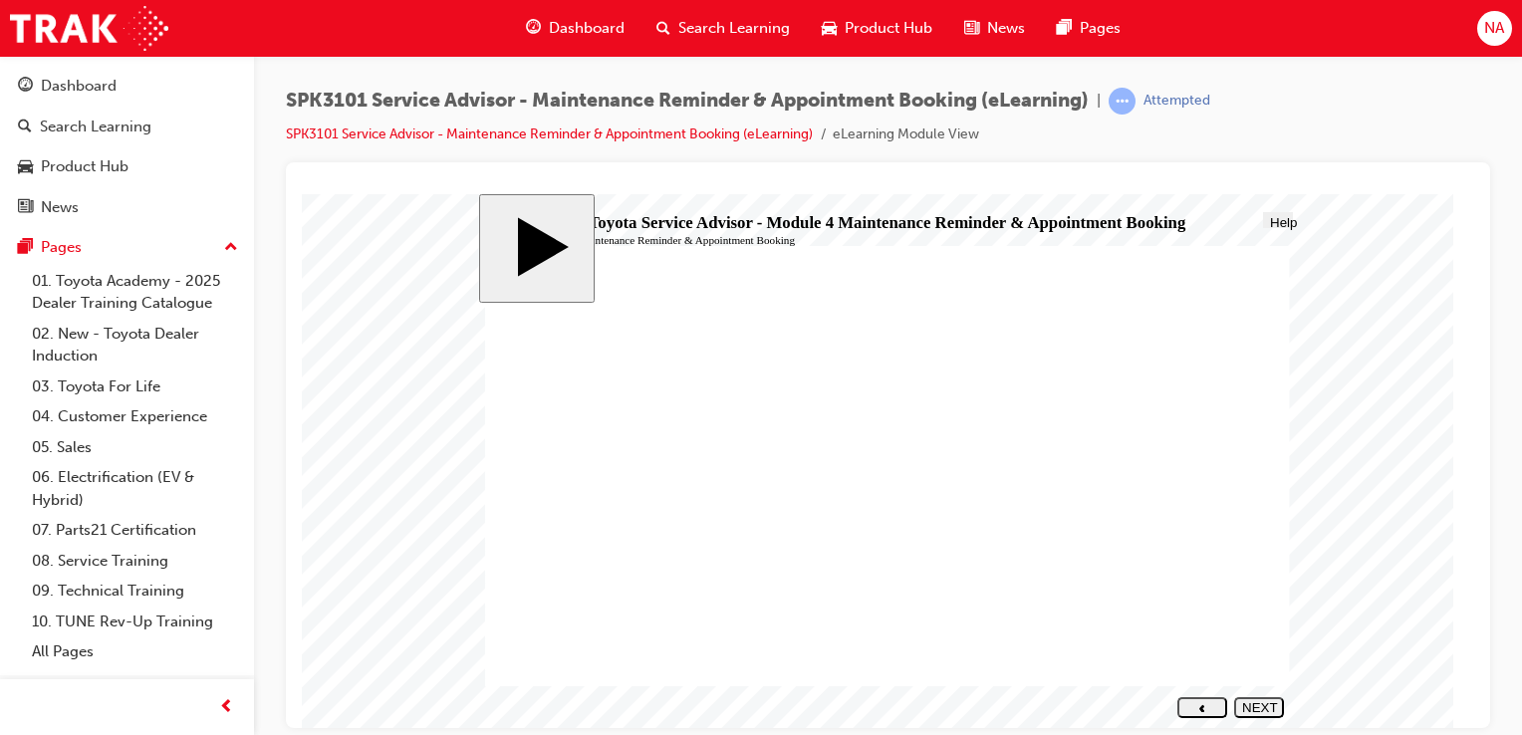
click at [1251, 698] on button "NEXT" at bounding box center [1259, 706] width 50 height 21
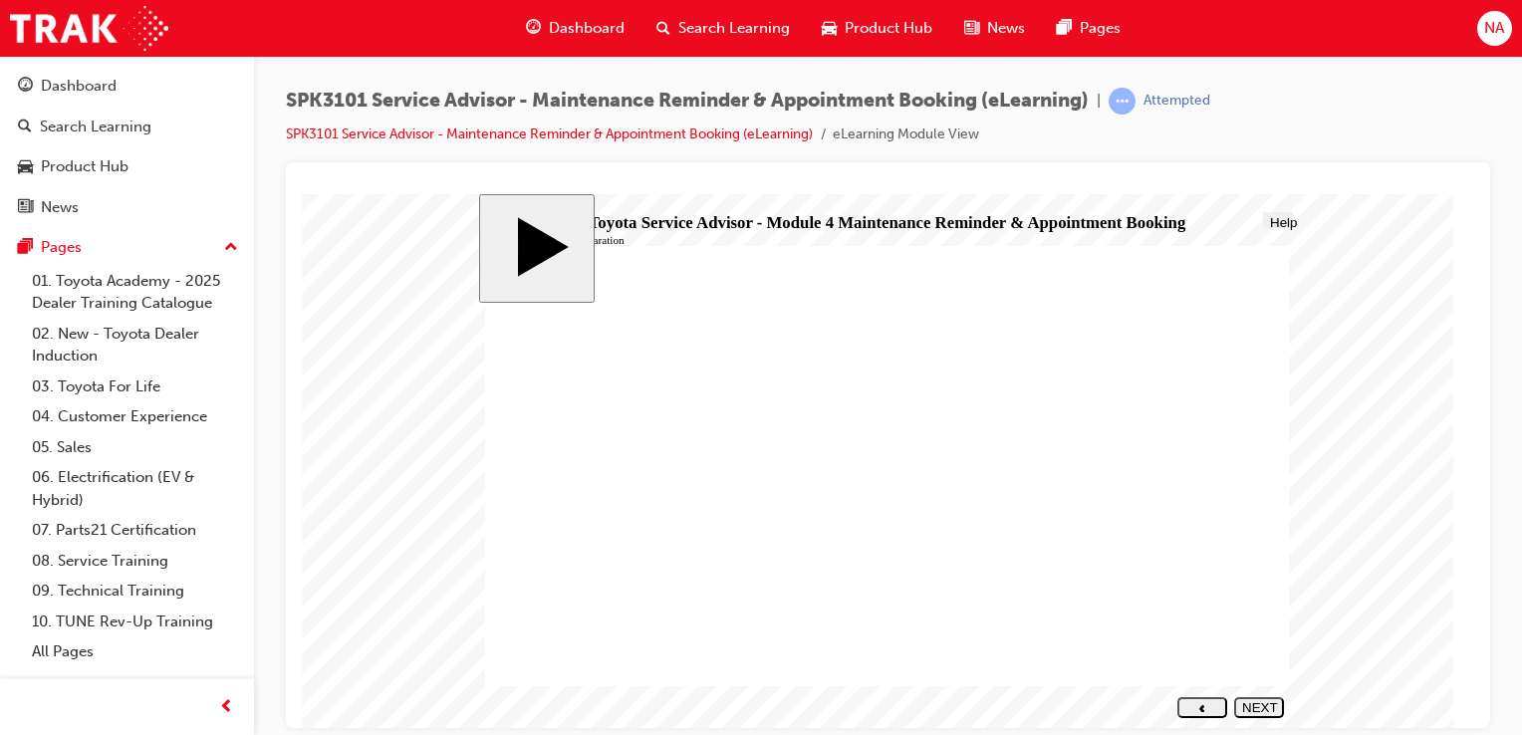
click at [1249, 699] on button "NEXT" at bounding box center [1259, 706] width 50 height 21
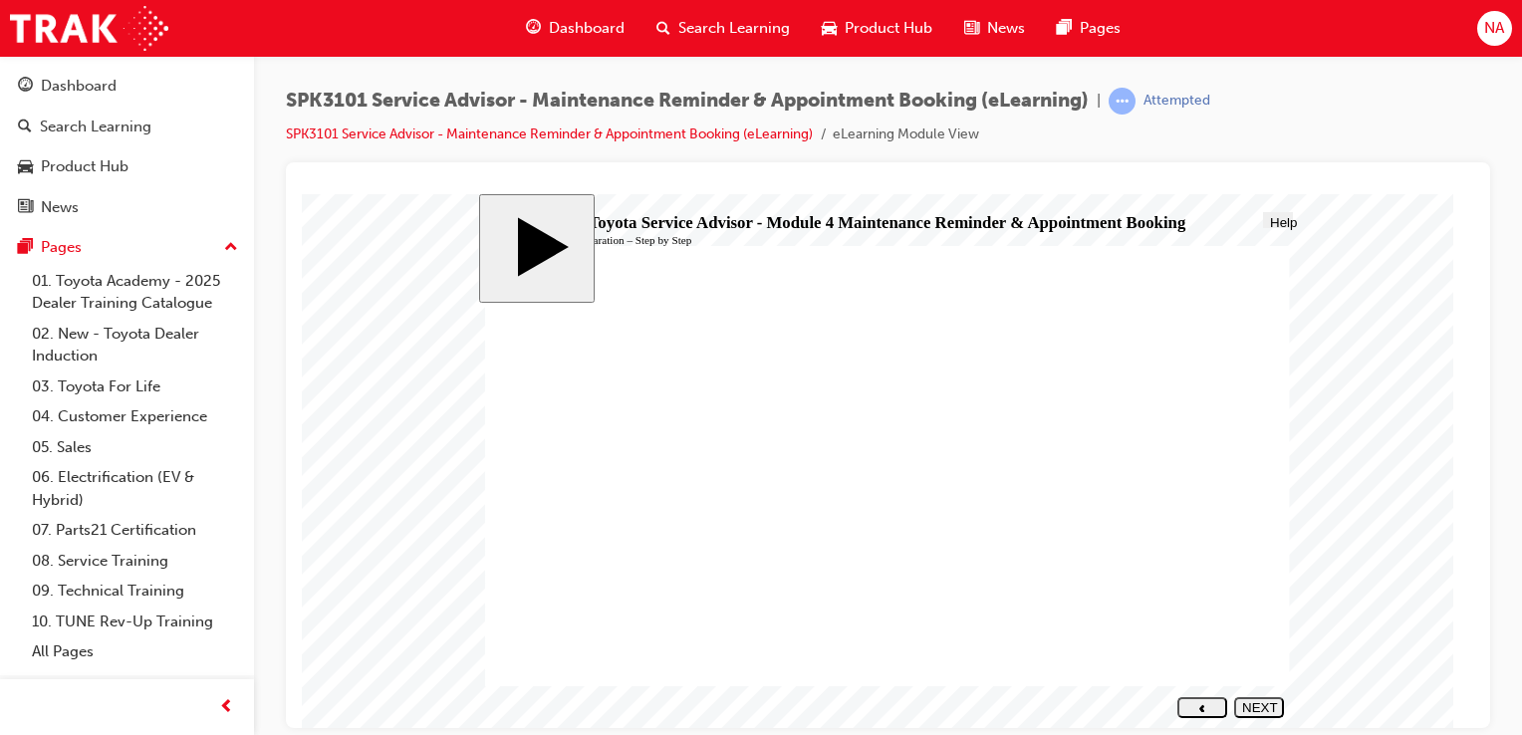
click at [1262, 709] on div "NEXT" at bounding box center [1259, 714] width 34 height 30
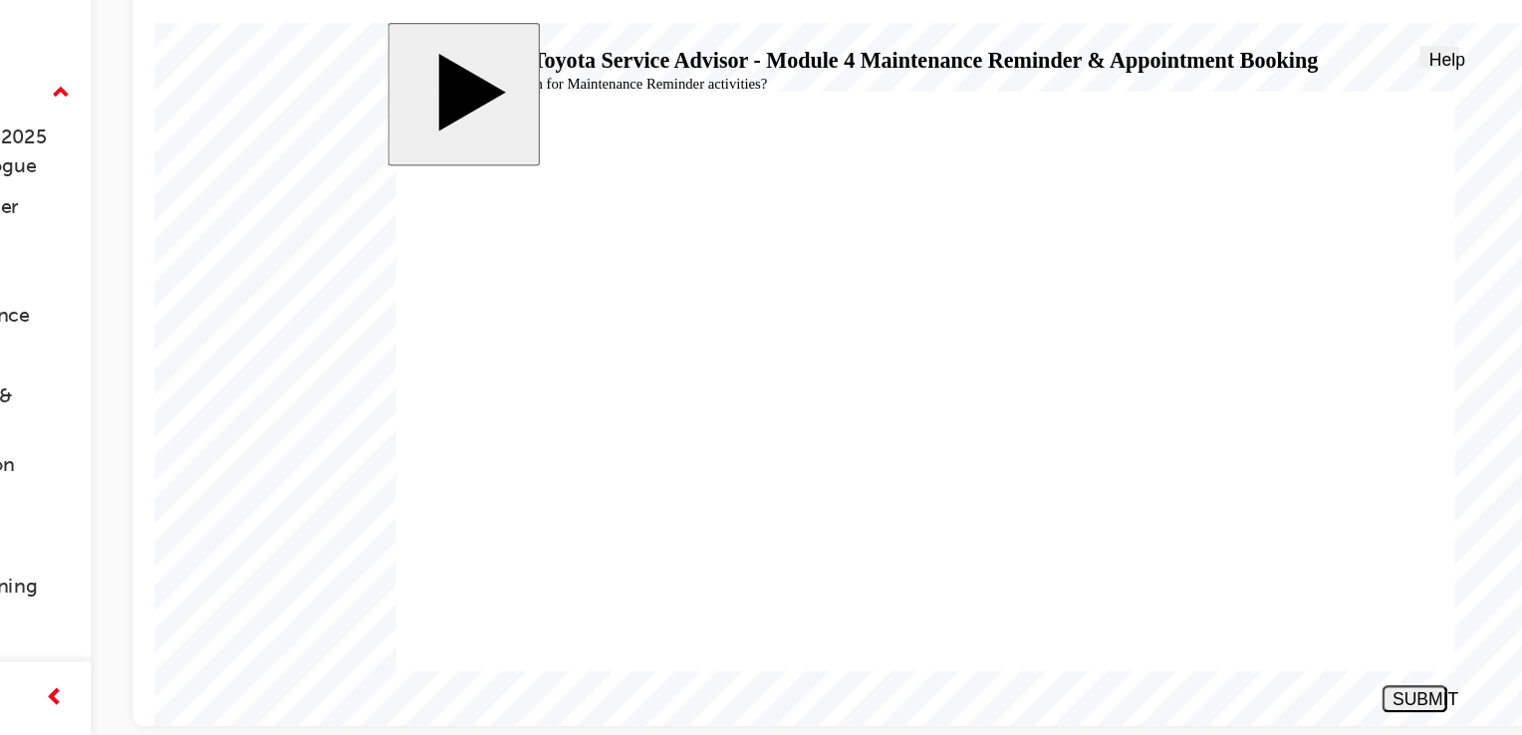
radio input "true"
drag, startPoint x: 951, startPoint y: 396, endPoint x: 882, endPoint y: 394, distance: 68.7
click at [1114, 536] on div "SUBMIT" at bounding box center [1111, 535] width 34 height 15
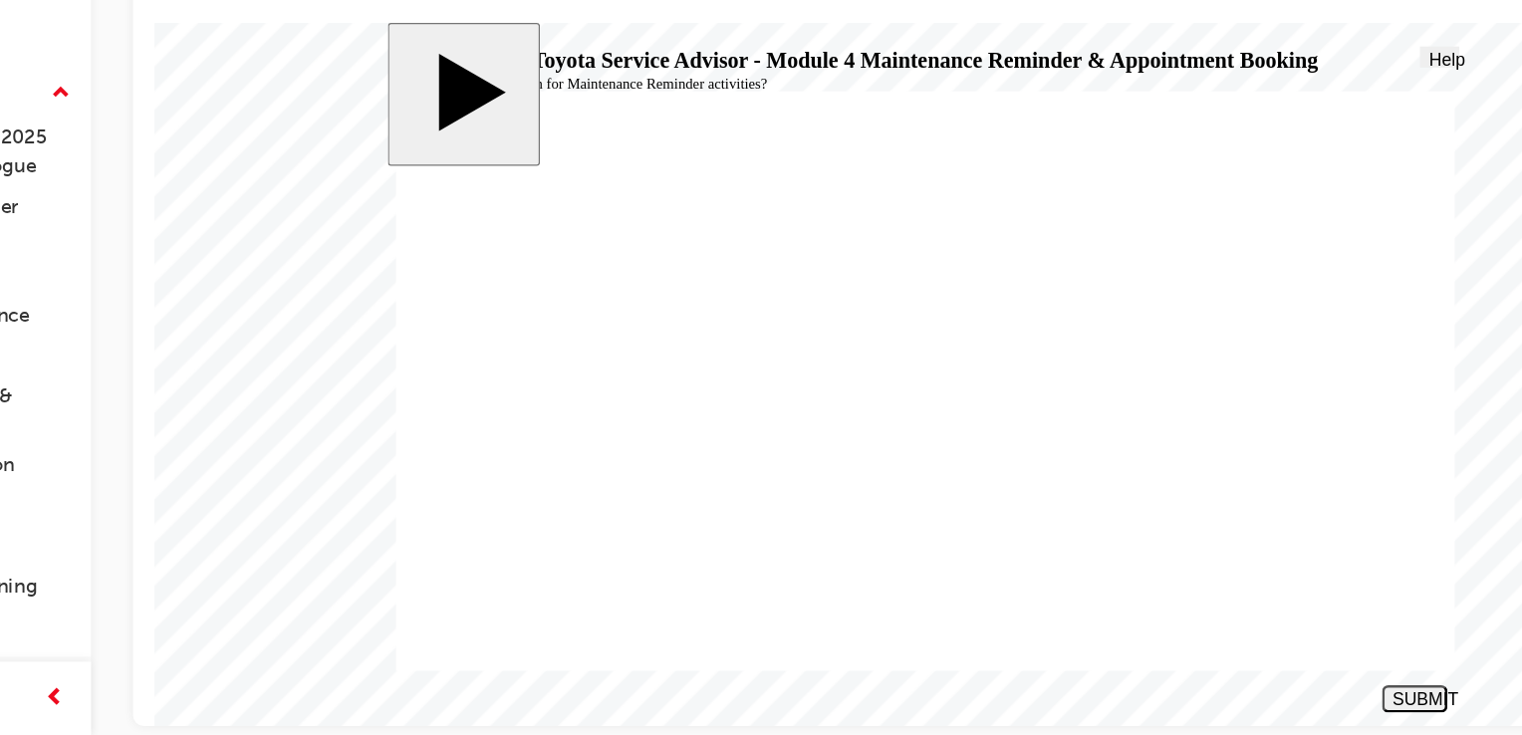
drag, startPoint x: 287, startPoint y: 401, endPoint x: 231, endPoint y: 396, distance: 56.0
click at [231, 396] on body "slide: To conduct efficient Maintenance Reminder activities, the Service Adviso…" at bounding box center [739, 289] width 1172 height 534
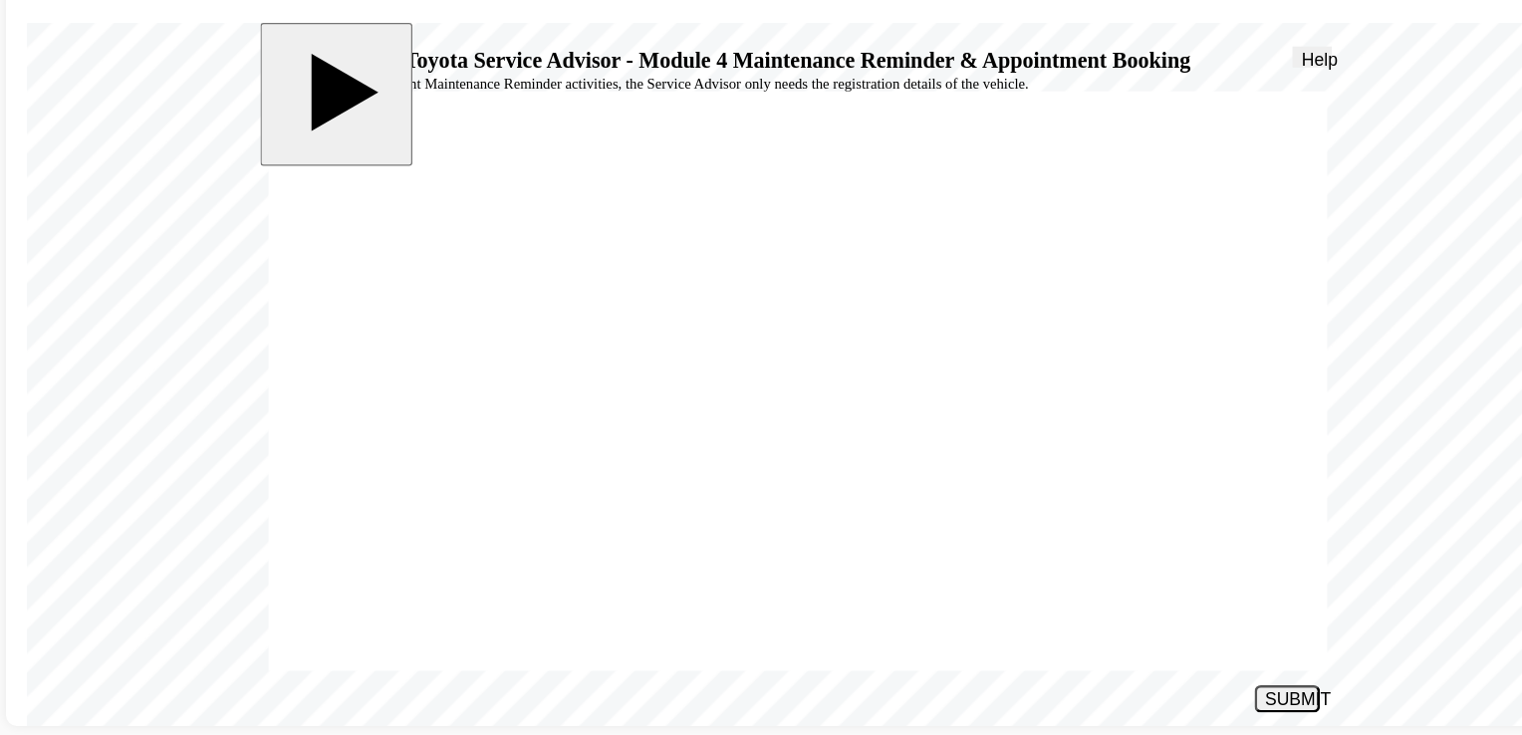
radio input "true"
click at [979, 545] on button "SUBMIT" at bounding box center [984, 535] width 50 height 21
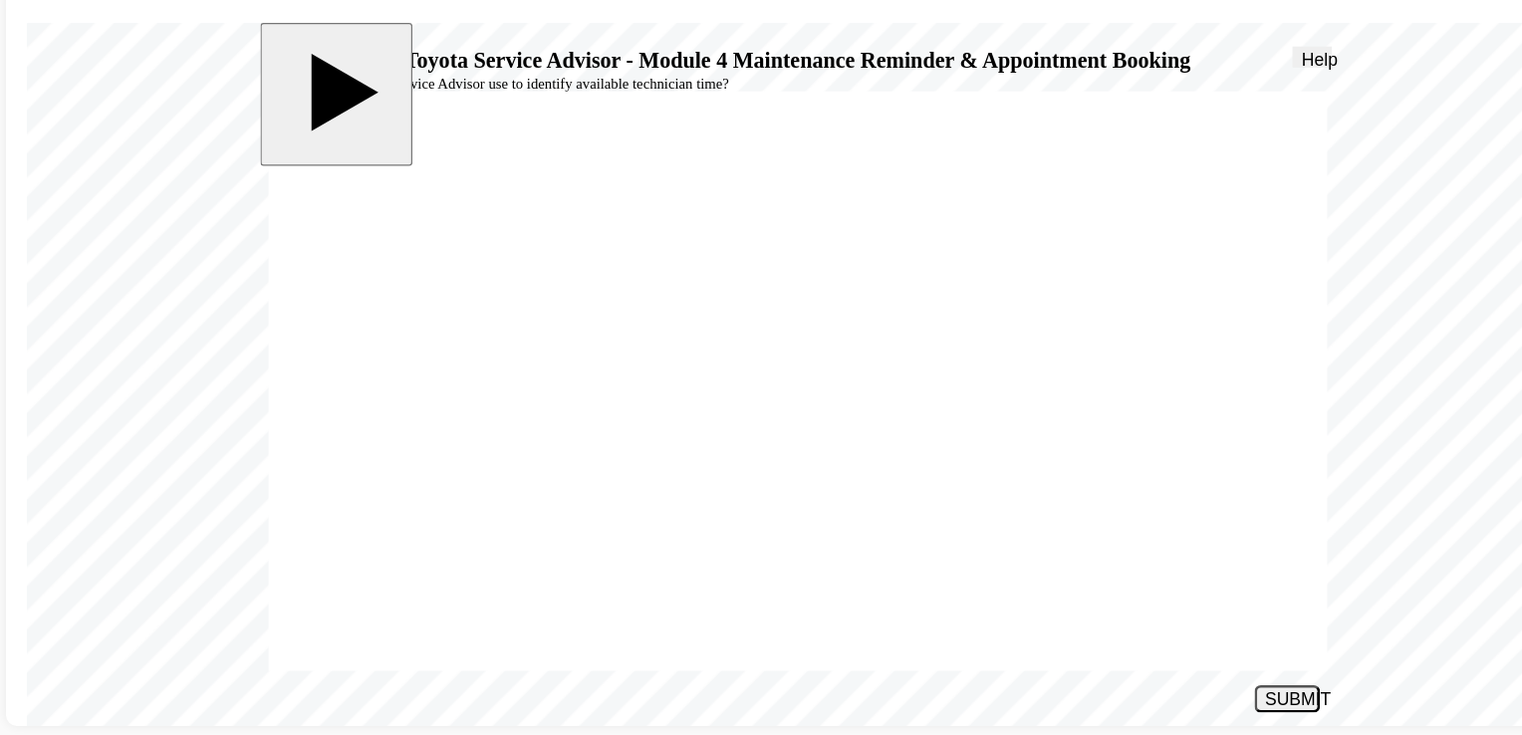
radio input "false"
radio input "true"
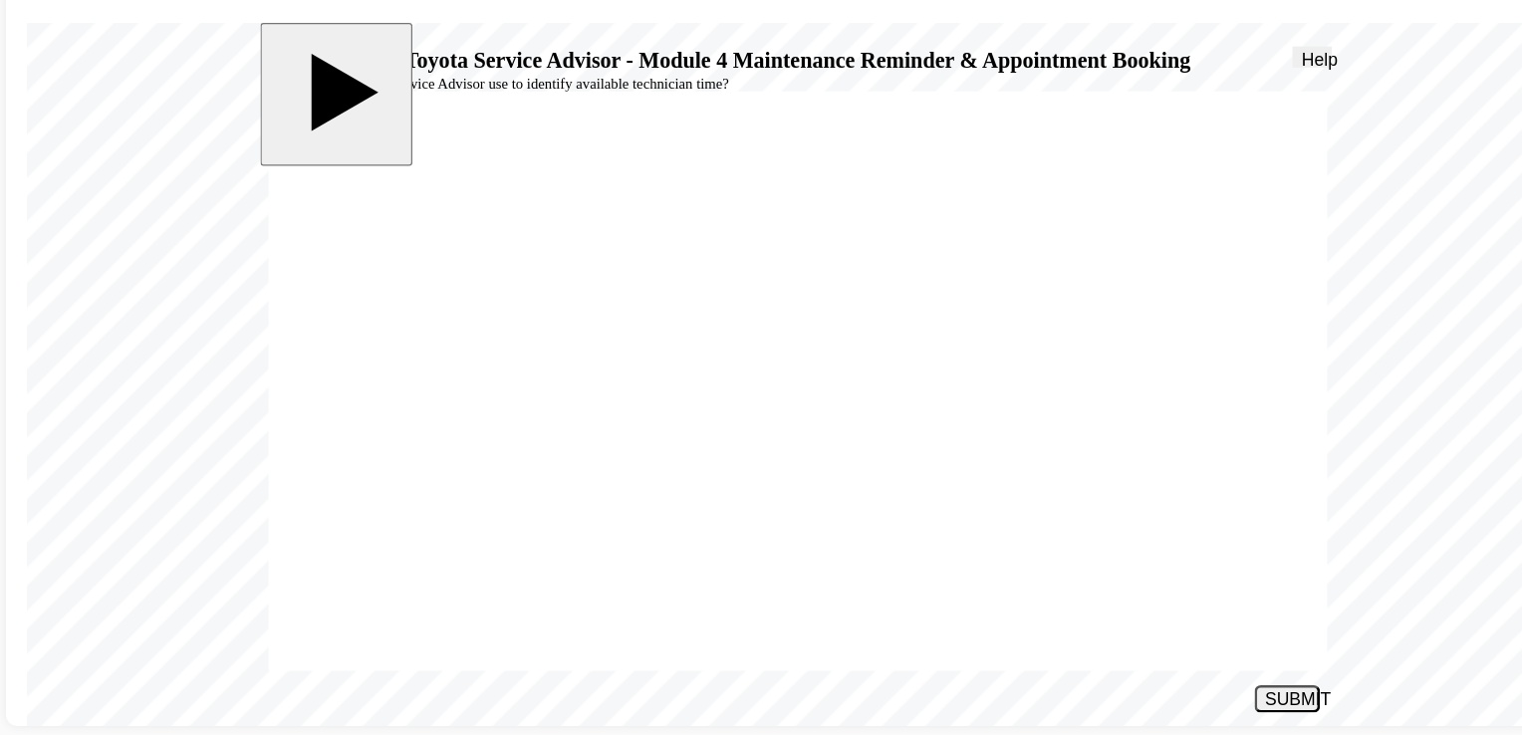
click at [977, 537] on div "SUBMIT" at bounding box center [984, 535] width 34 height 15
radio input "false"
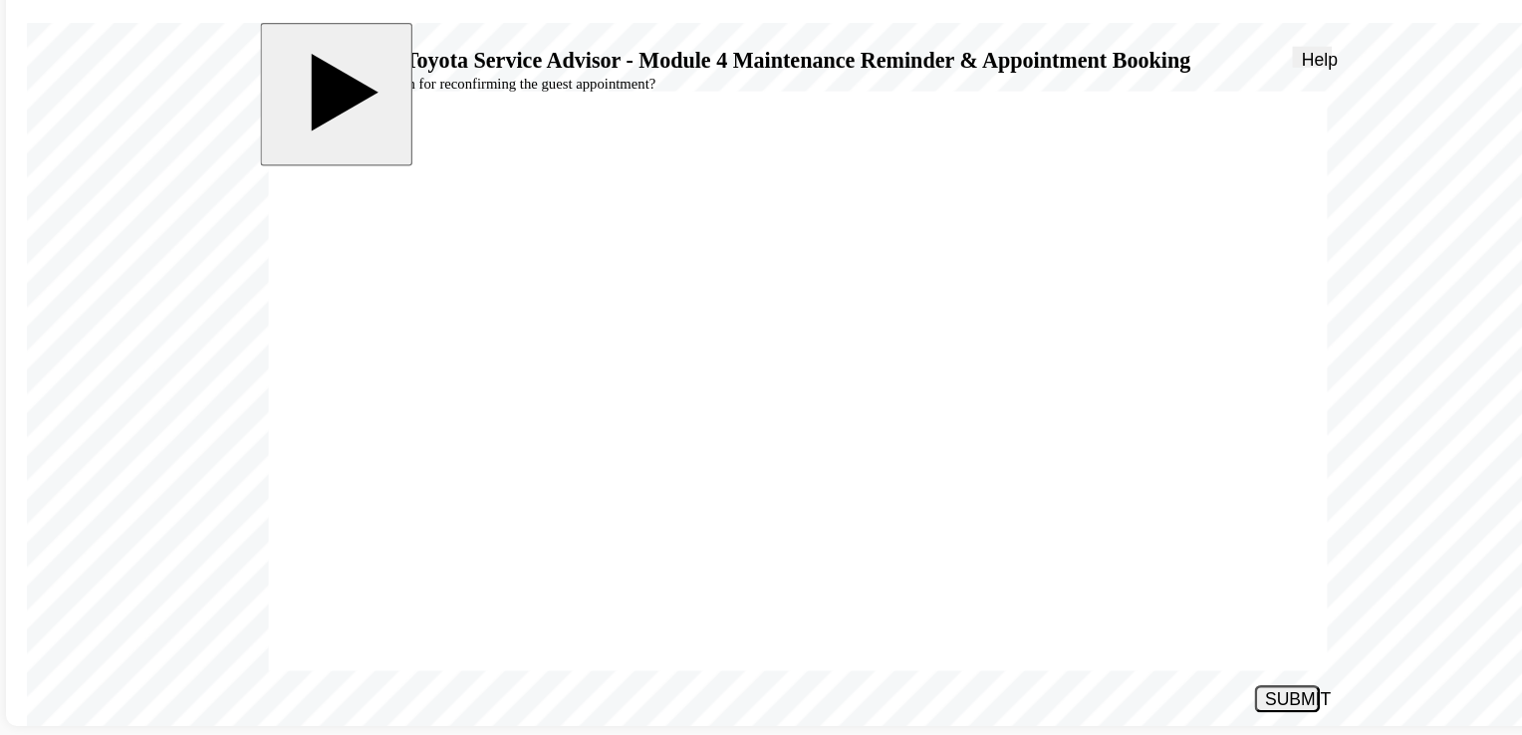
radio input "false"
radio input "true"
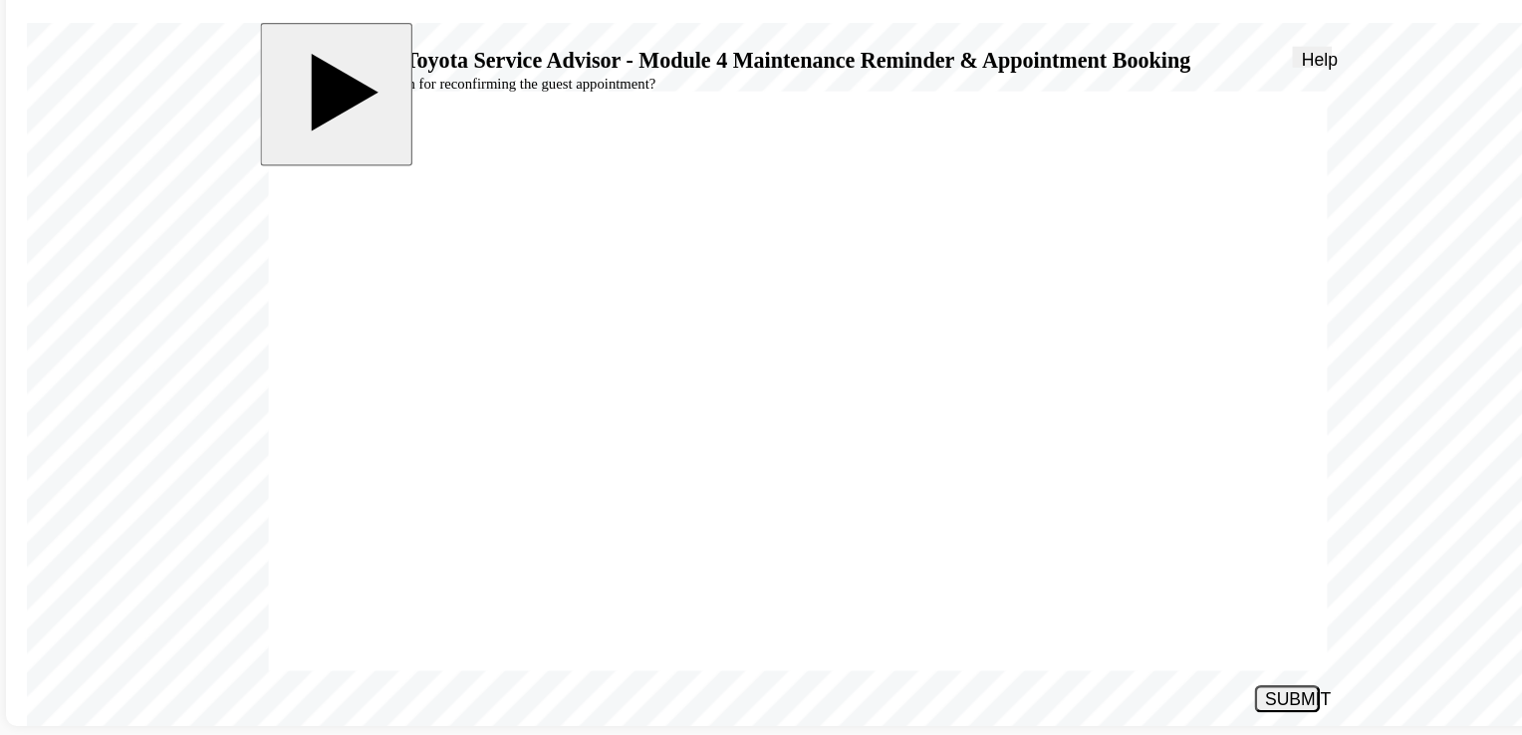
click at [1000, 540] on div "SUBMIT" at bounding box center [984, 535] width 34 height 15
radio input "true"
click at [982, 525] on button "SUBMIT" at bounding box center [984, 535] width 50 height 21
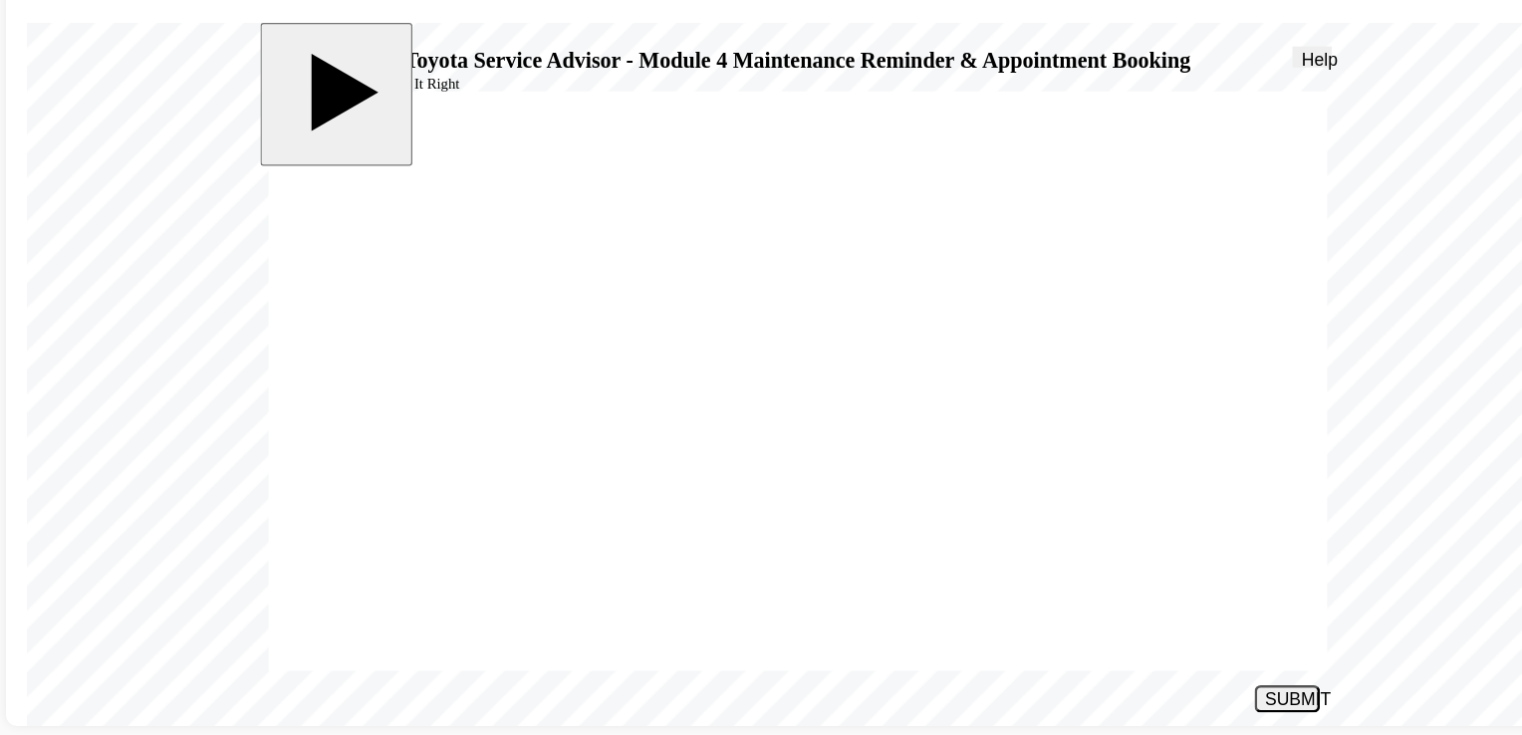
radio input "true"
click at [991, 532] on div "SUBMIT" at bounding box center [984, 535] width 34 height 15
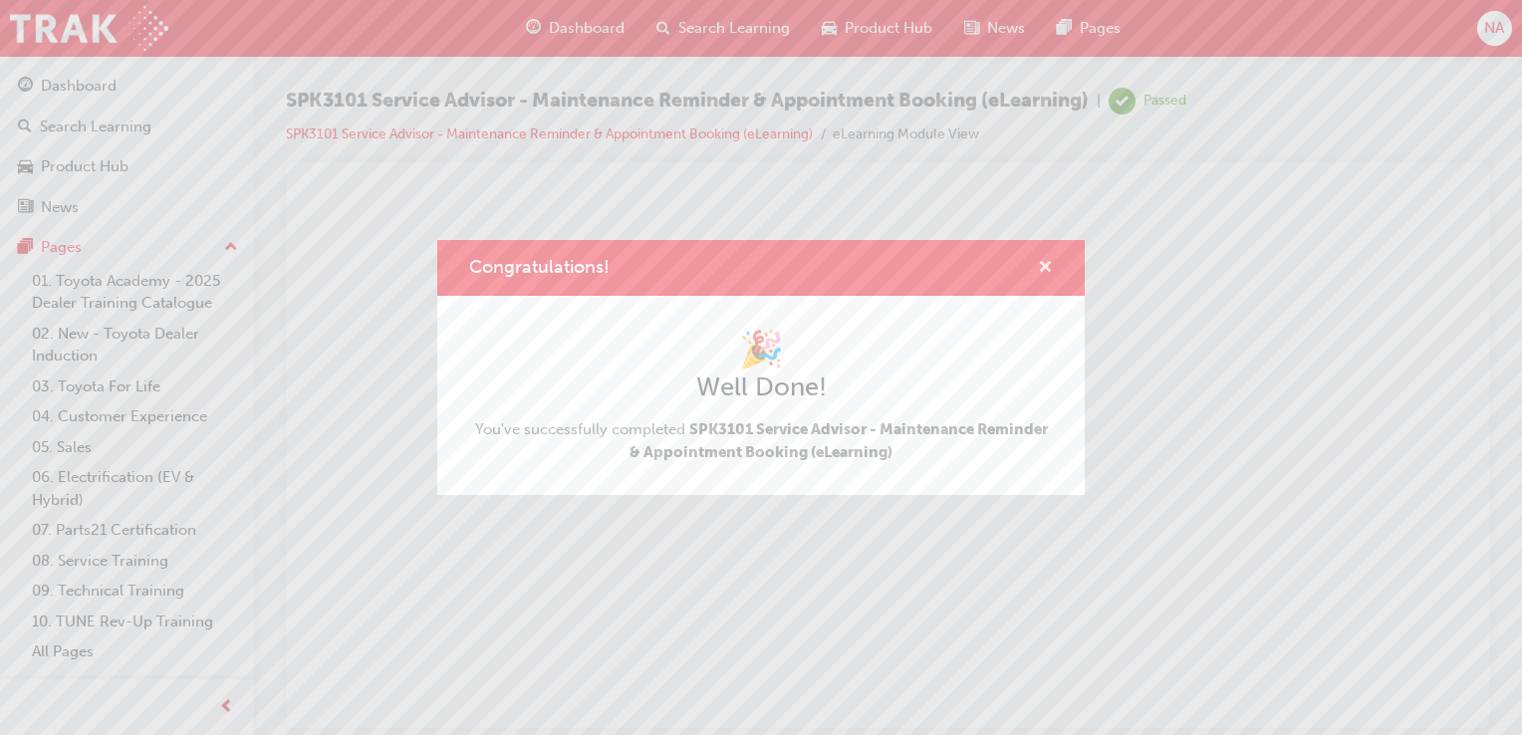
click at [1045, 265] on span "cross-icon" at bounding box center [1045, 269] width 15 height 18
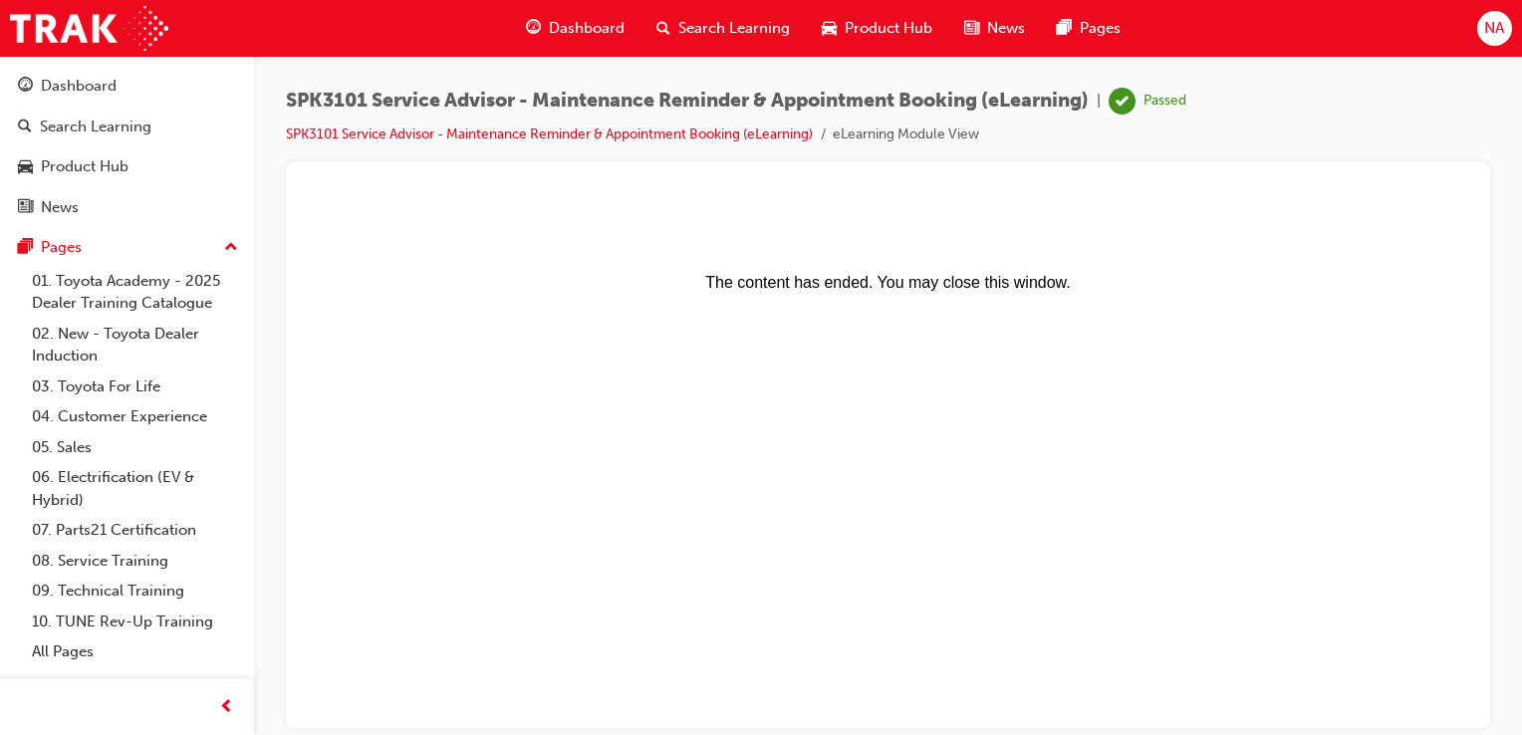
click at [750, 45] on div "Search Learning" at bounding box center [722, 28] width 165 height 41
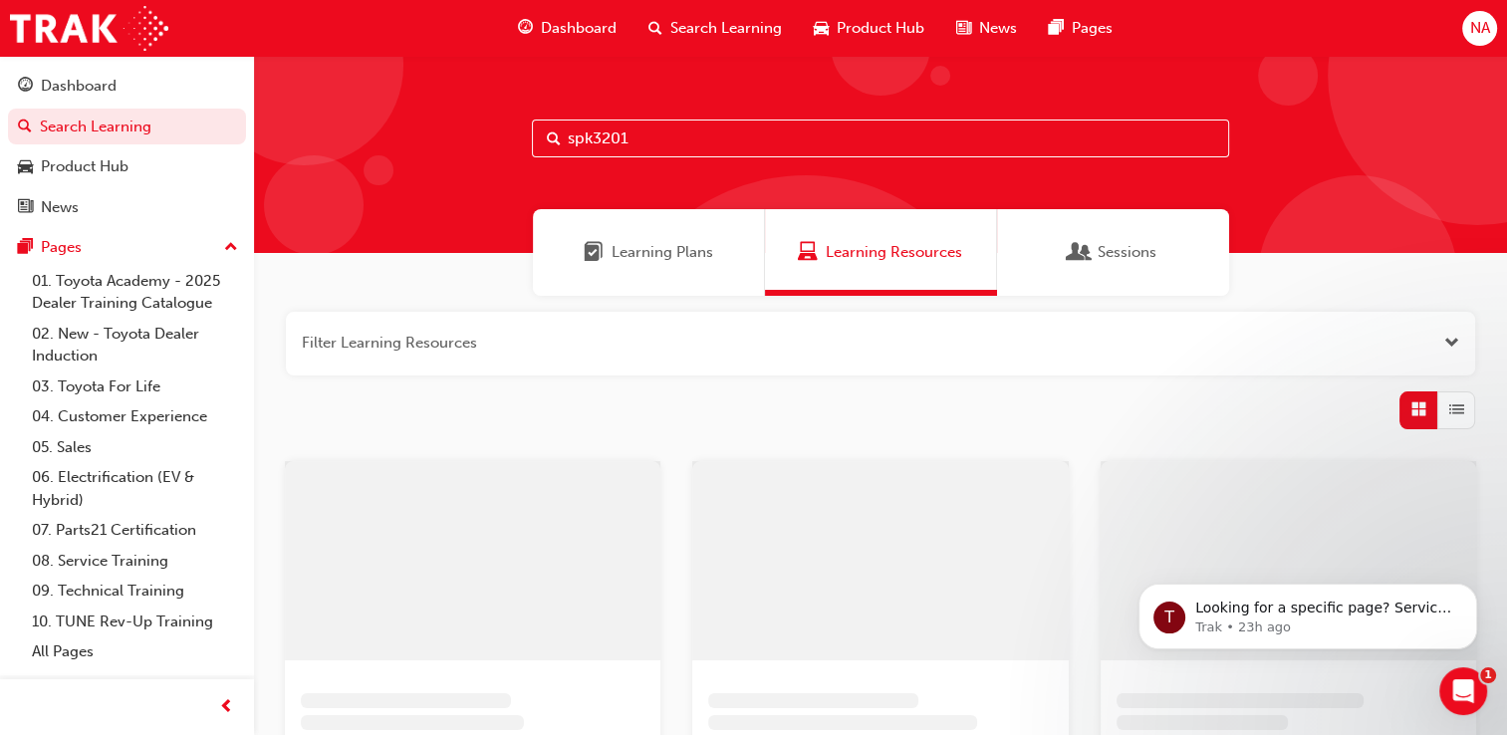
type input "spk3201"
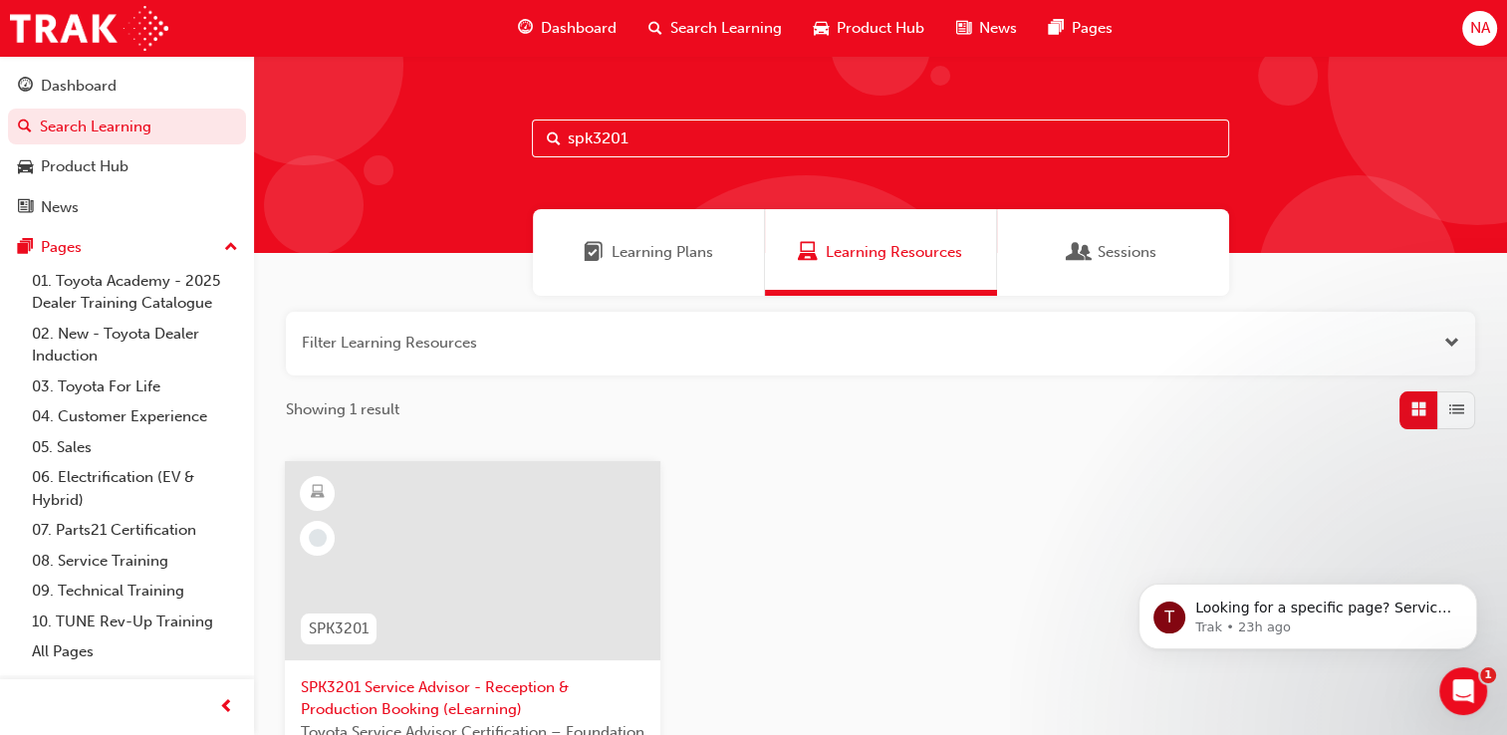
scroll to position [306, 0]
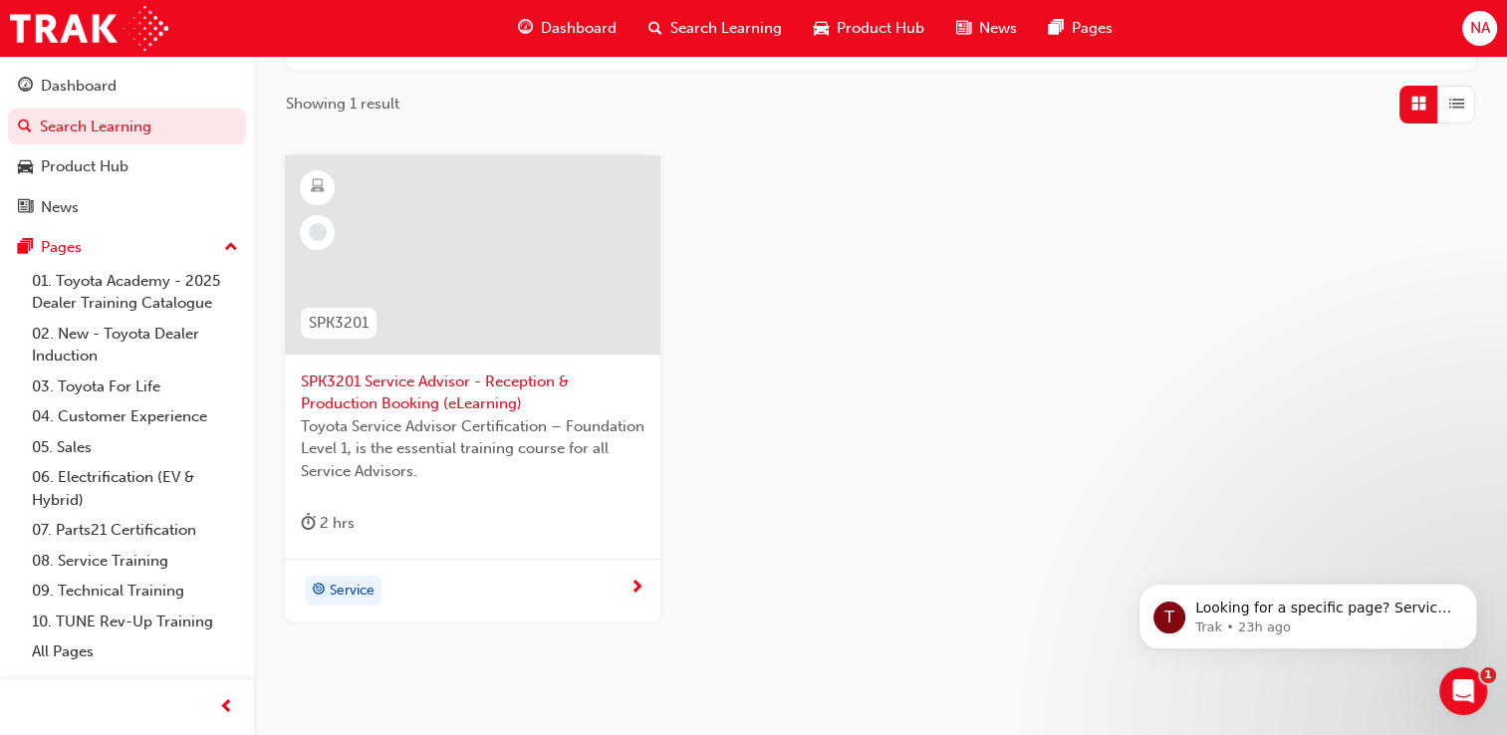
click at [466, 321] on div at bounding box center [472, 254] width 375 height 199
